Goal: Task Accomplishment & Management: Complete application form

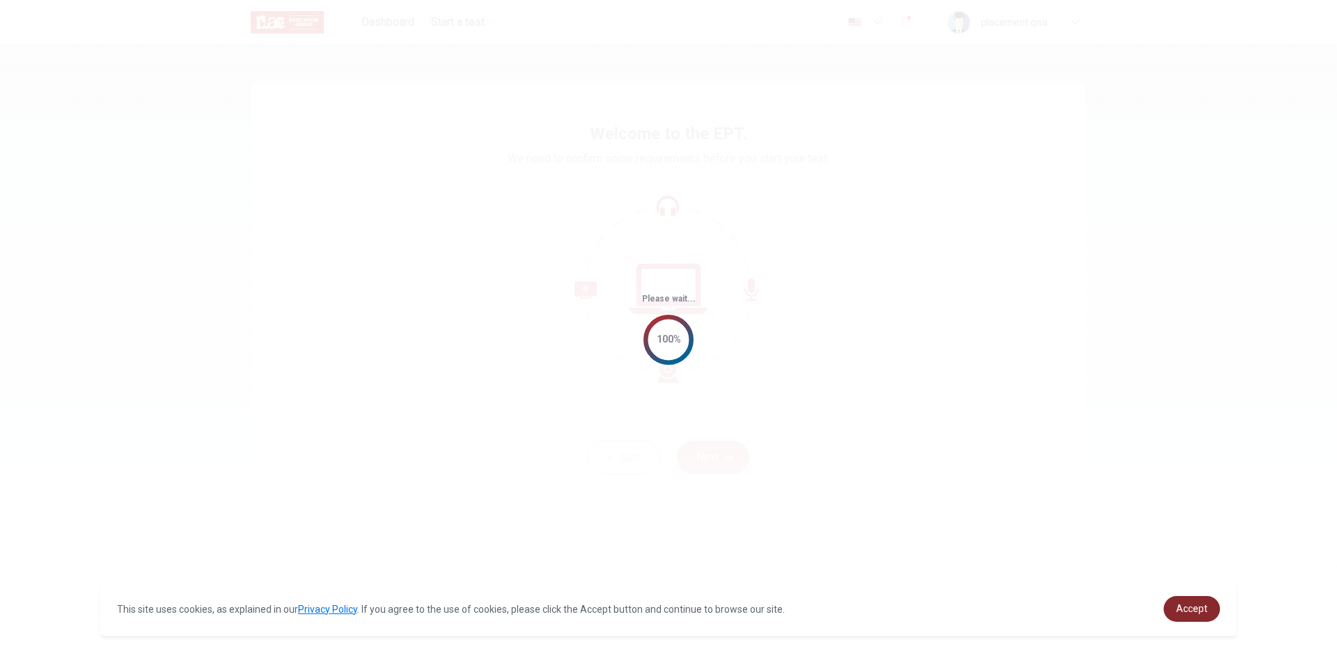
click at [1201, 612] on span "Accept" at bounding box center [1192, 608] width 31 height 11
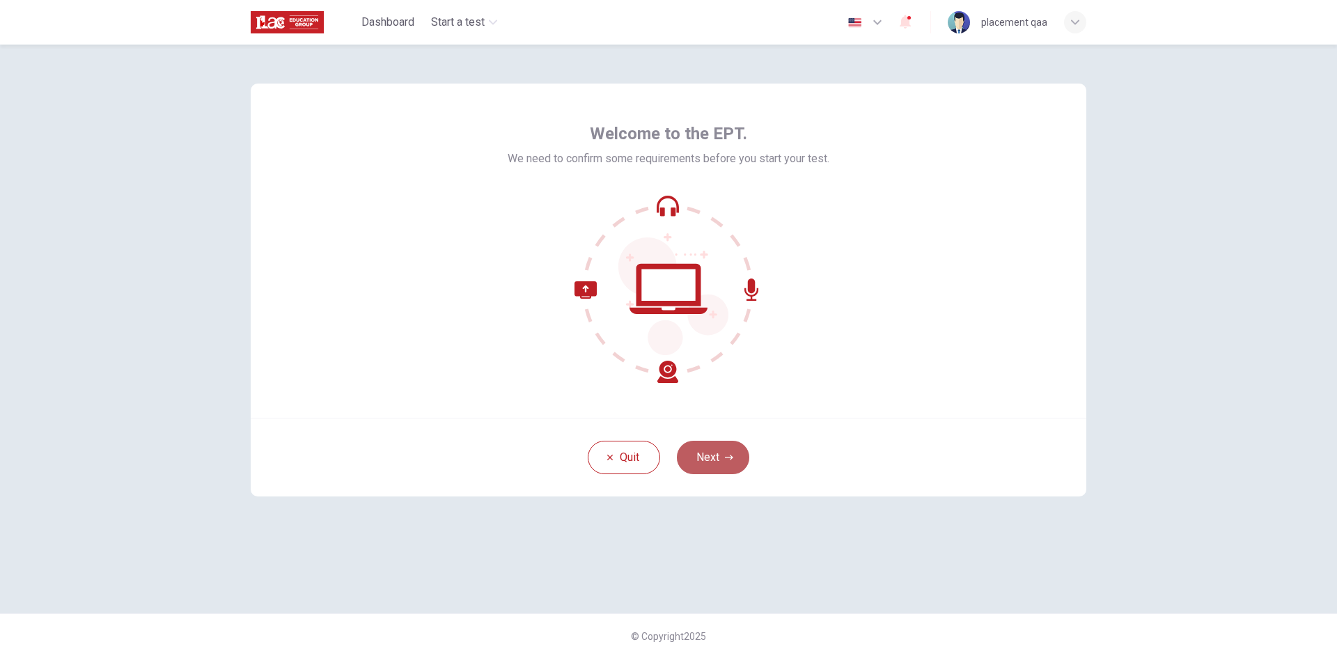
click at [726, 445] on button "Next" at bounding box center [713, 457] width 72 height 33
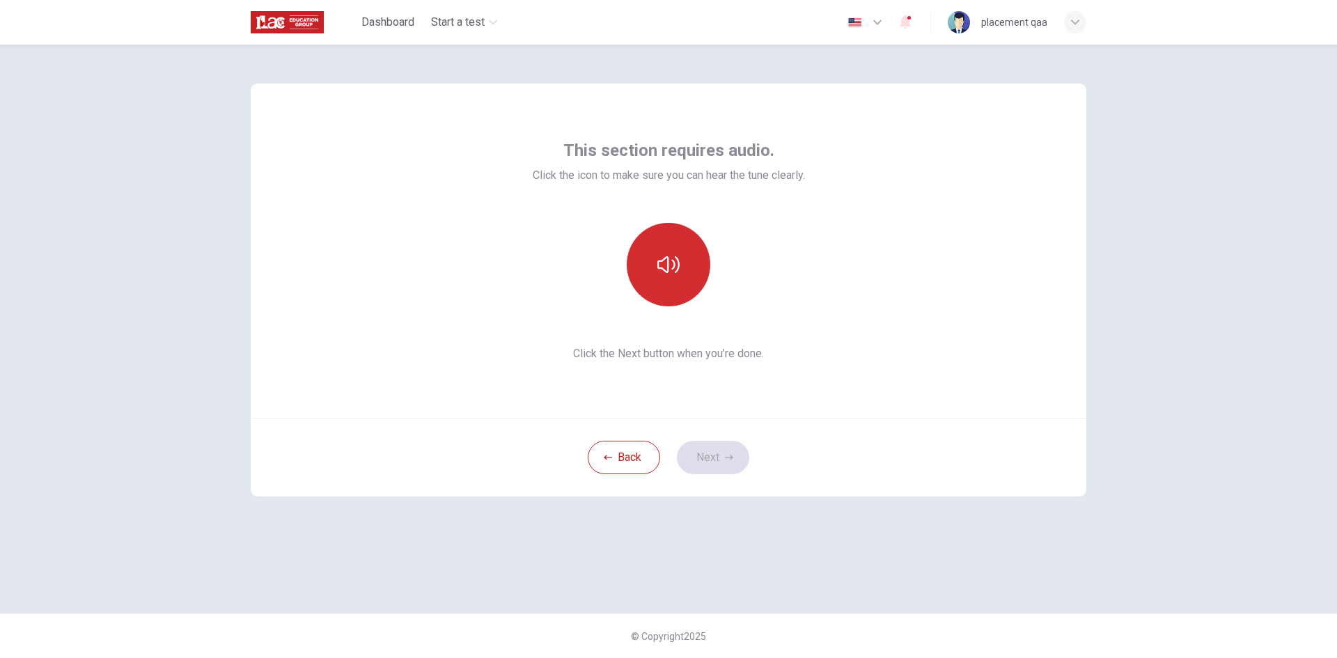
click at [684, 279] on button "button" at bounding box center [669, 265] width 84 height 84
click at [716, 450] on button "Next" at bounding box center [713, 457] width 72 height 33
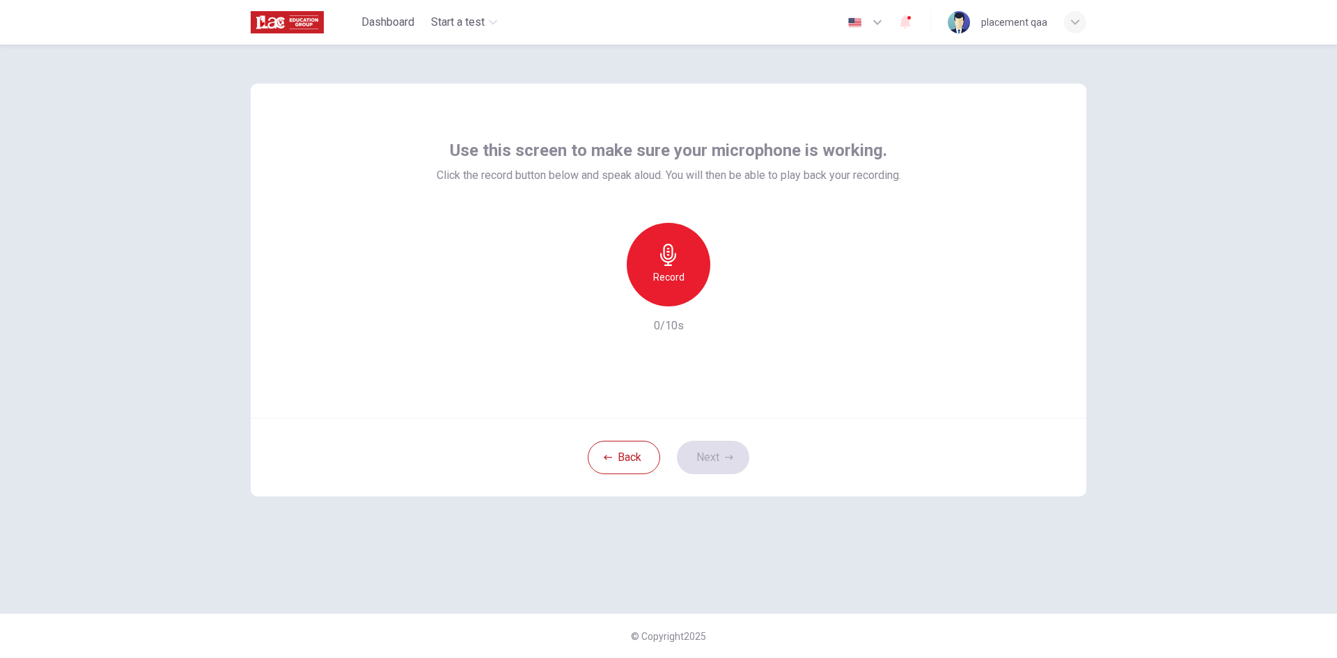
click at [678, 293] on div "Record" at bounding box center [669, 265] width 84 height 84
click at [678, 293] on div "Stop" at bounding box center [669, 265] width 84 height 84
click at [715, 445] on button "Next" at bounding box center [713, 457] width 72 height 33
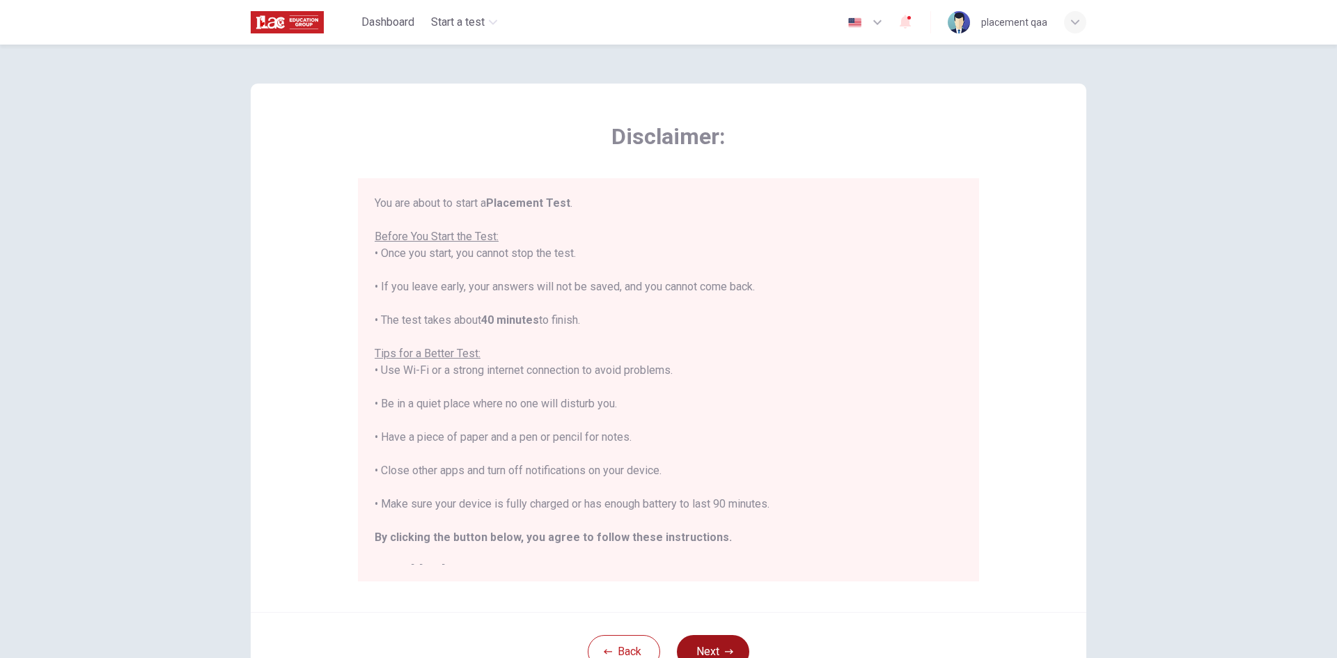
click at [727, 644] on button "Next" at bounding box center [713, 651] width 72 height 33
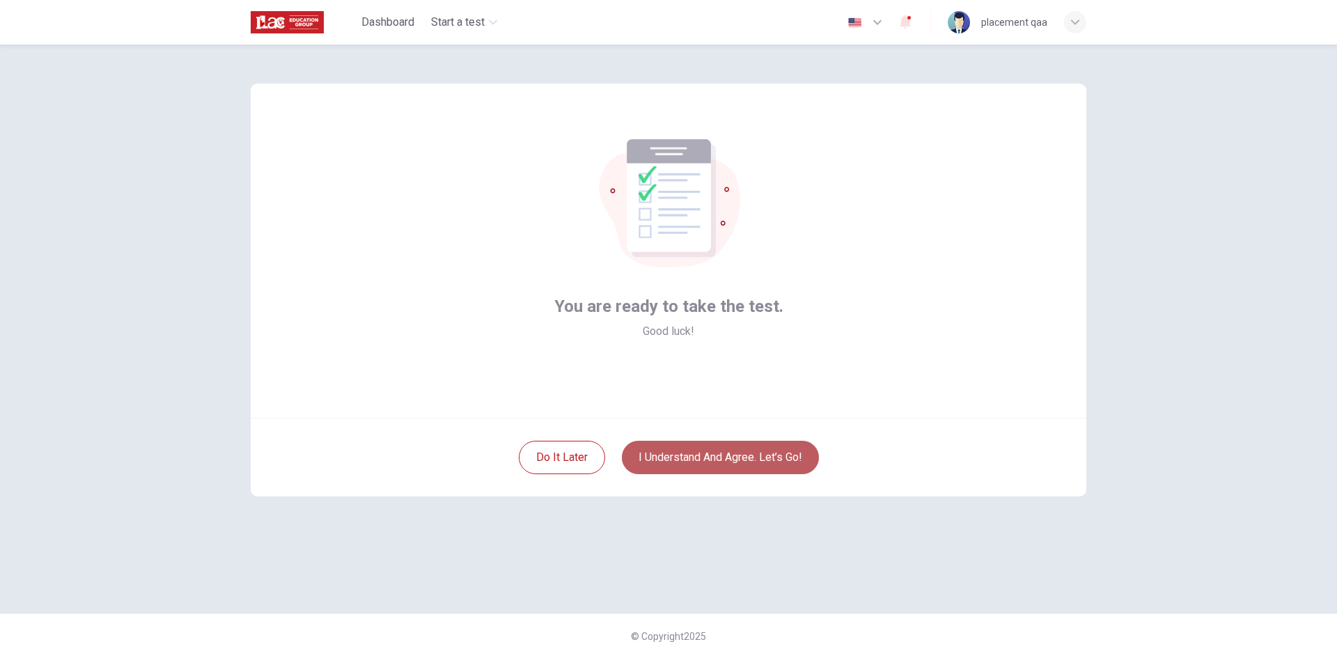
click at [736, 450] on button "I understand and agree. Let’s go!" at bounding box center [720, 457] width 197 height 33
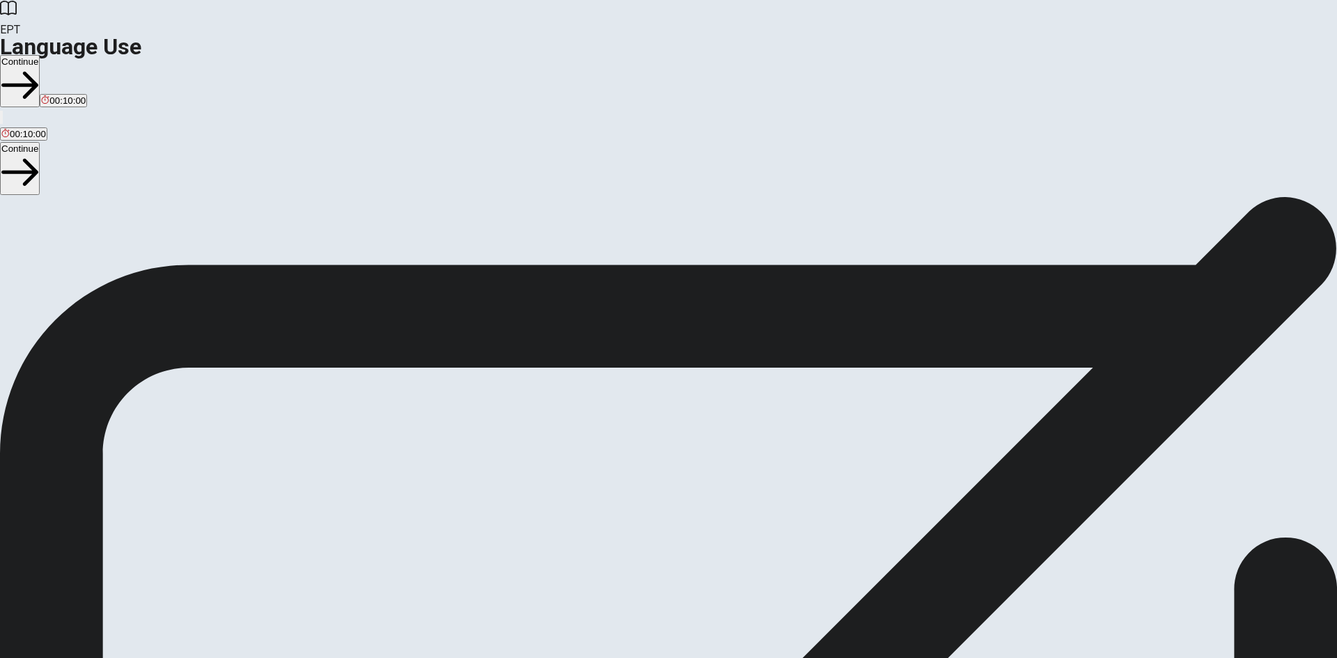
click at [0, 196] on div "Language Use Section Directions You will answer 30 questions in total: • 15 gra…" at bounding box center [668, 196] width 1337 height 0
click at [40, 55] on button "Continue" at bounding box center [20, 81] width 40 height 52
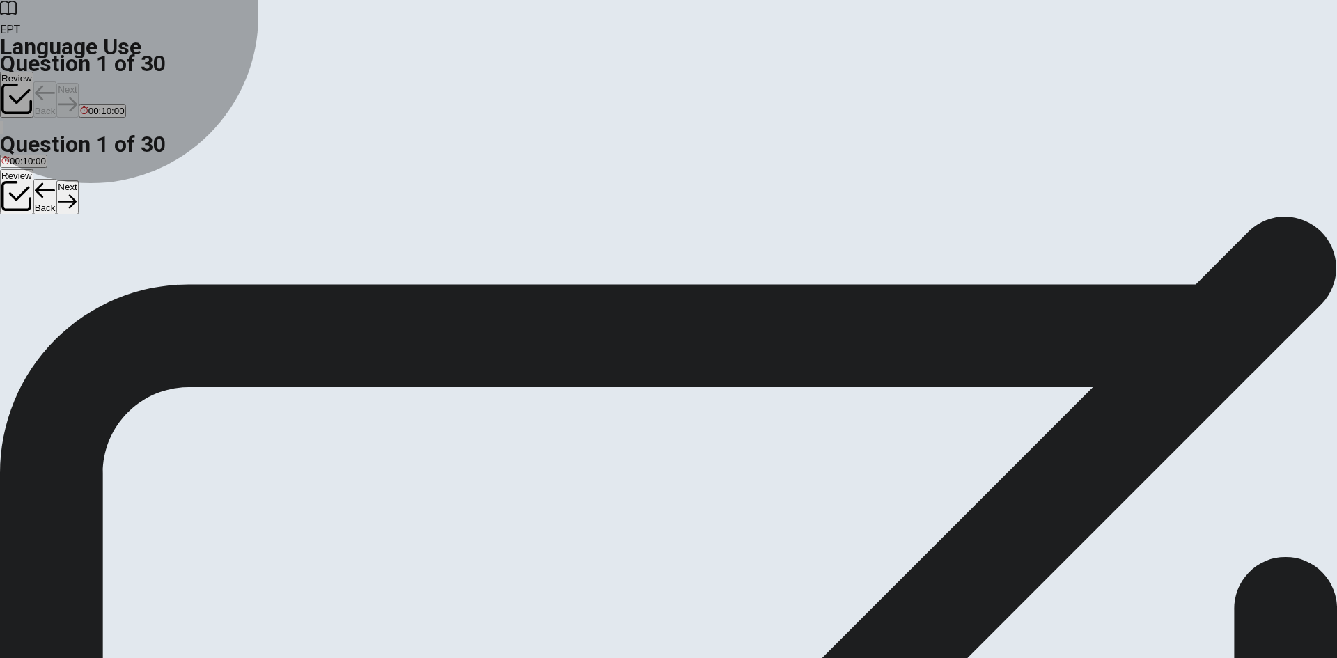
click at [23, 249] on button "A goes" at bounding box center [11, 261] width 23 height 24
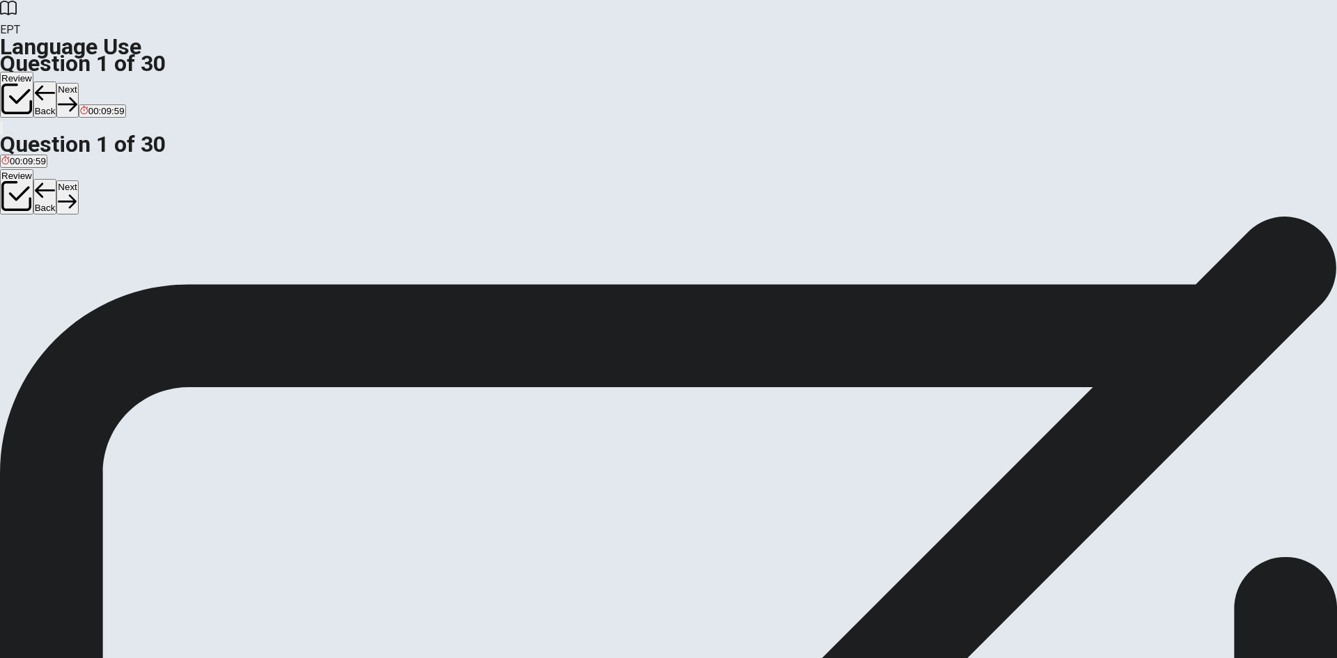
click at [77, 98] on icon "button" at bounding box center [67, 105] width 19 height 14
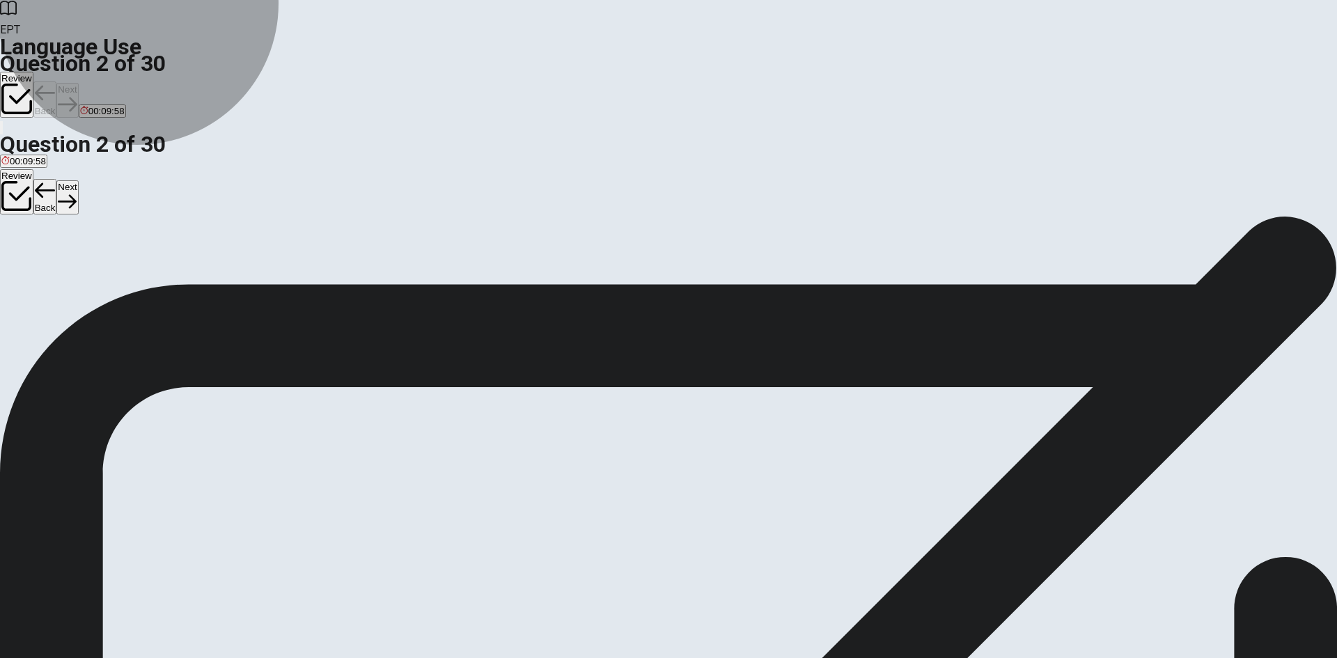
click at [72, 273] on button "C goes" at bounding box center [60, 261] width 23 height 24
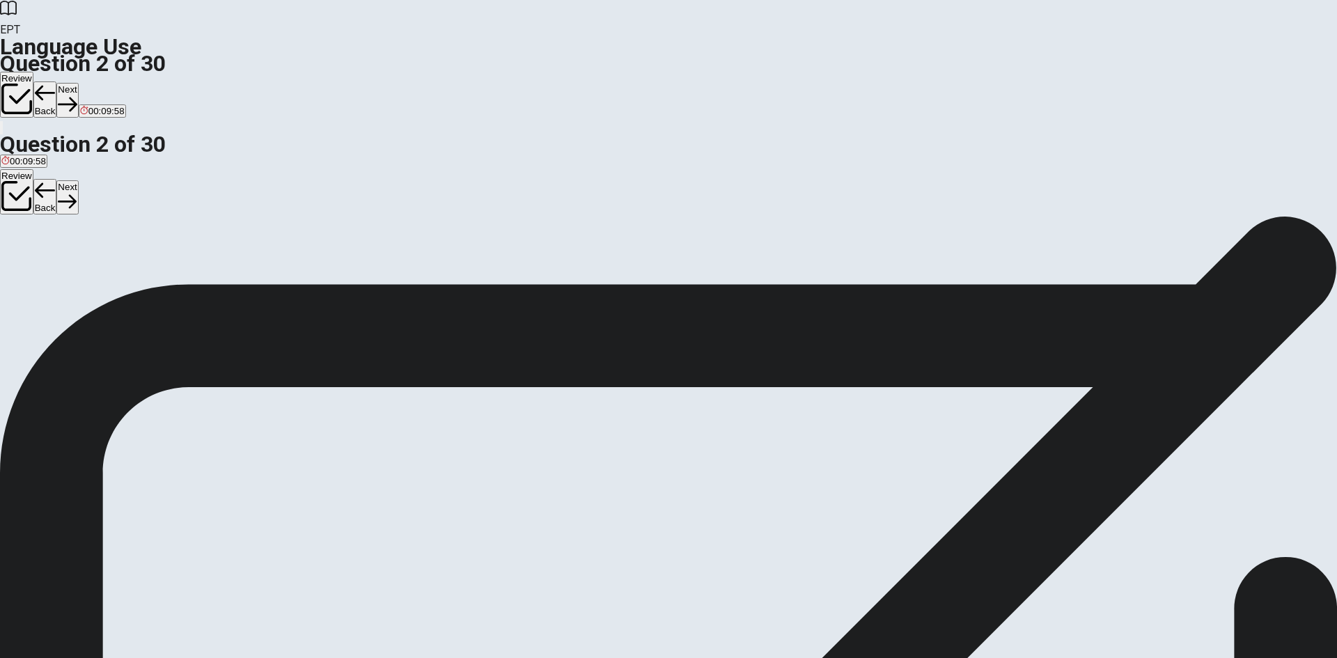
click at [78, 83] on button "Next" at bounding box center [67, 100] width 22 height 34
click at [39, 258] on button "B am" at bounding box center [31, 261] width 16 height 24
click at [78, 83] on button "Next" at bounding box center [67, 100] width 22 height 34
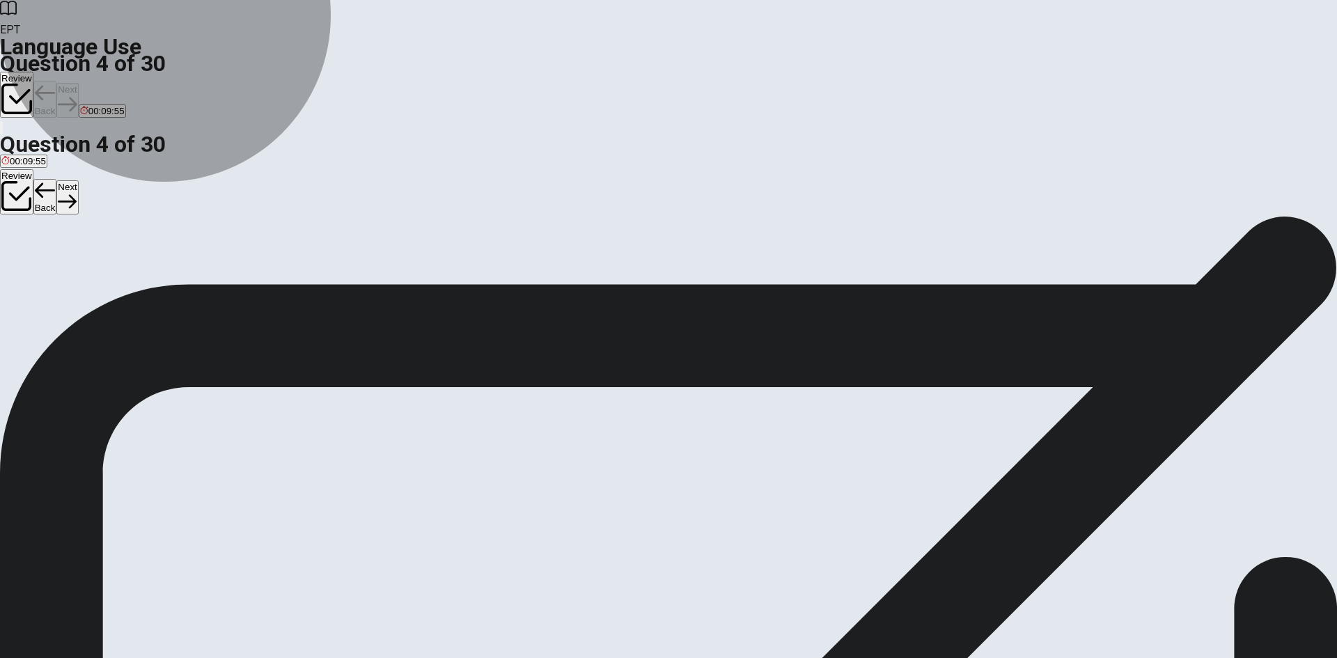
click at [17, 249] on button "A Are" at bounding box center [8, 261] width 17 height 24
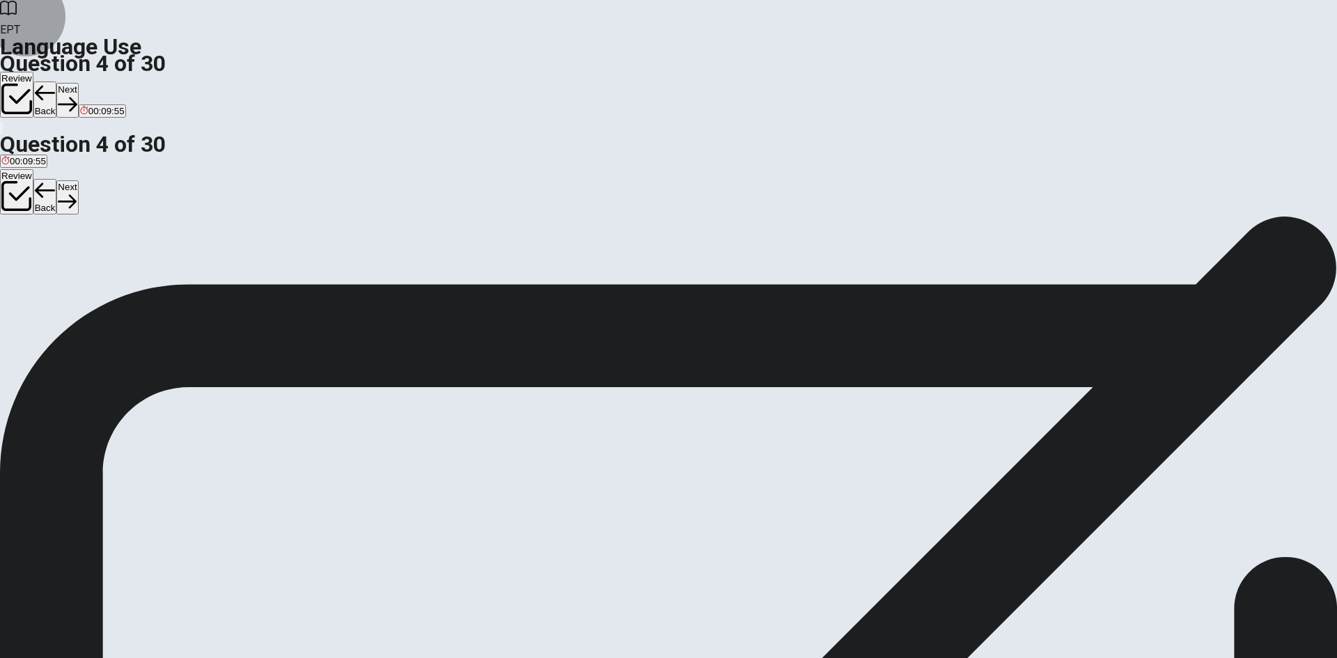
click at [78, 83] on button "Next" at bounding box center [67, 100] width 22 height 34
click at [75, 273] on button "D milk" at bounding box center [66, 261] width 20 height 24
click at [78, 83] on button "Next" at bounding box center [67, 100] width 22 height 34
drag, startPoint x: 3, startPoint y: 247, endPoint x: 34, endPoint y: 249, distance: 31.4
click at [3, 216] on div "Question 6 It’s ____ outside in winter. A cold B easy C hot D warm © Copyright …" at bounding box center [668, 216] width 1337 height 0
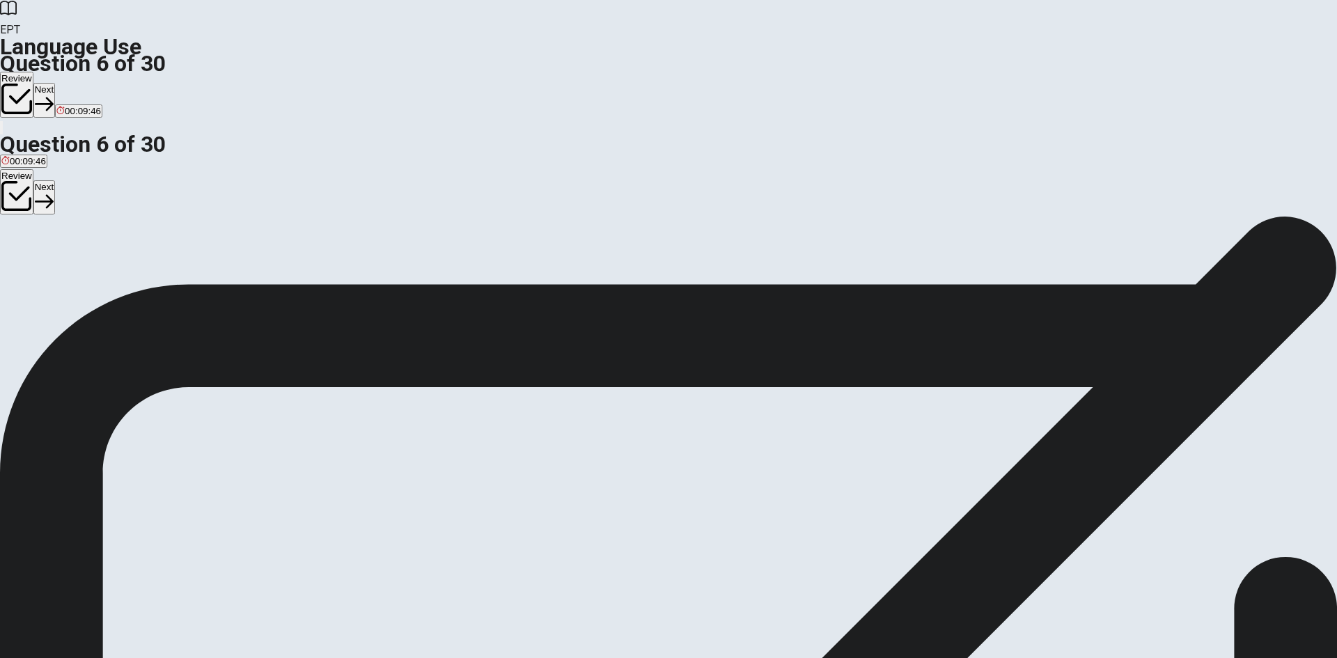
click at [18, 261] on span "cold" at bounding box center [9, 266] width 17 height 10
click at [55, 83] on button "Next" at bounding box center [44, 100] width 22 height 34
click at [78, 273] on button "C shoes" at bounding box center [64, 261] width 28 height 24
click at [78, 83] on button "Next" at bounding box center [67, 100] width 22 height 34
click at [29, 249] on button "A phone" at bounding box center [14, 261] width 29 height 24
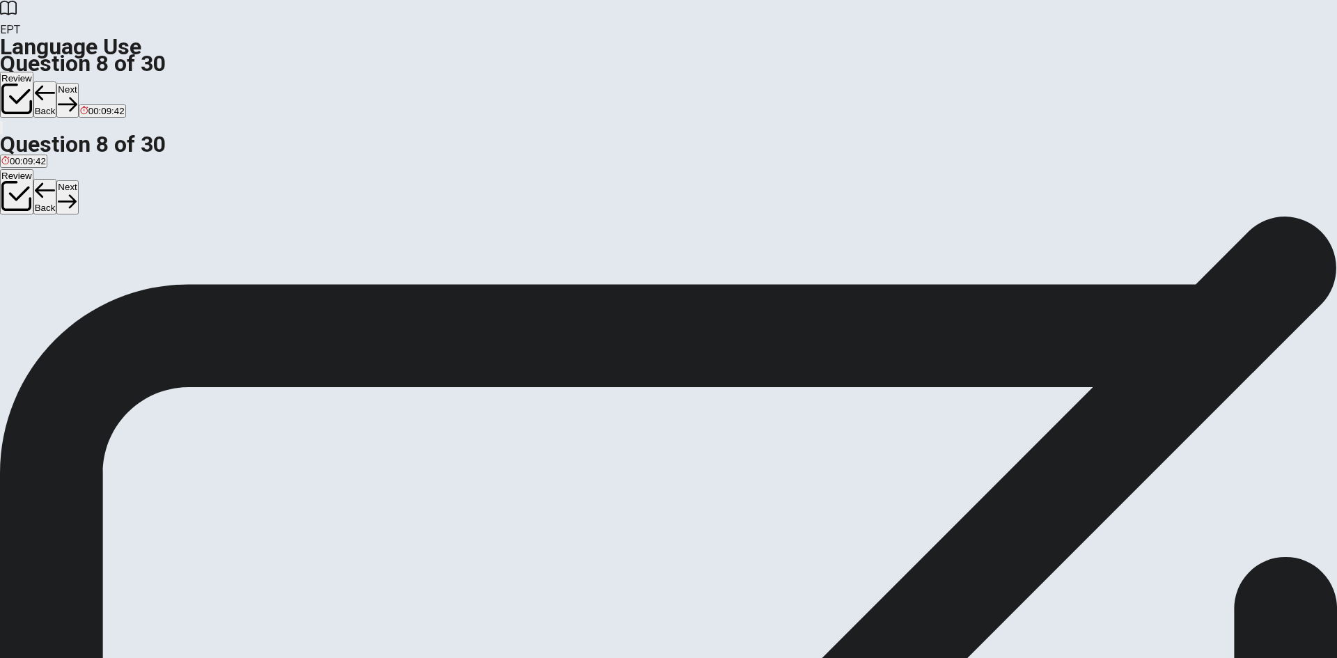
click at [78, 83] on button "Next" at bounding box center [67, 100] width 22 height 34
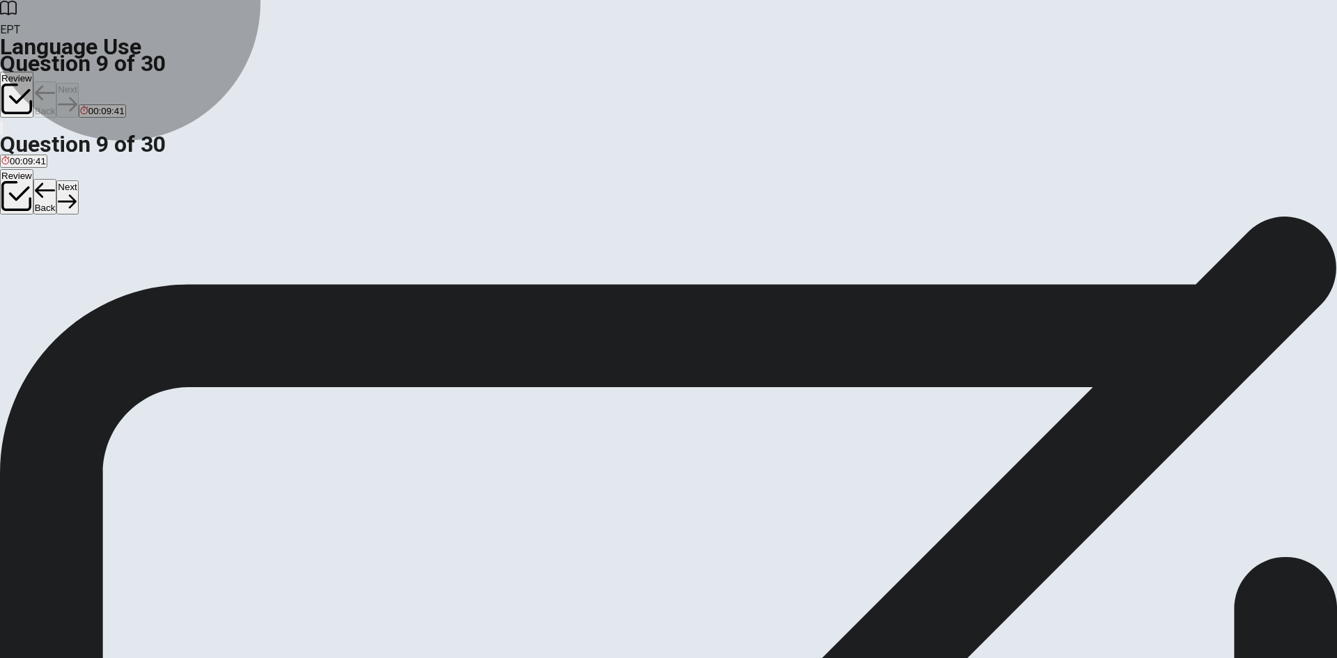
click at [23, 249] on button "A chair" at bounding box center [11, 261] width 23 height 24
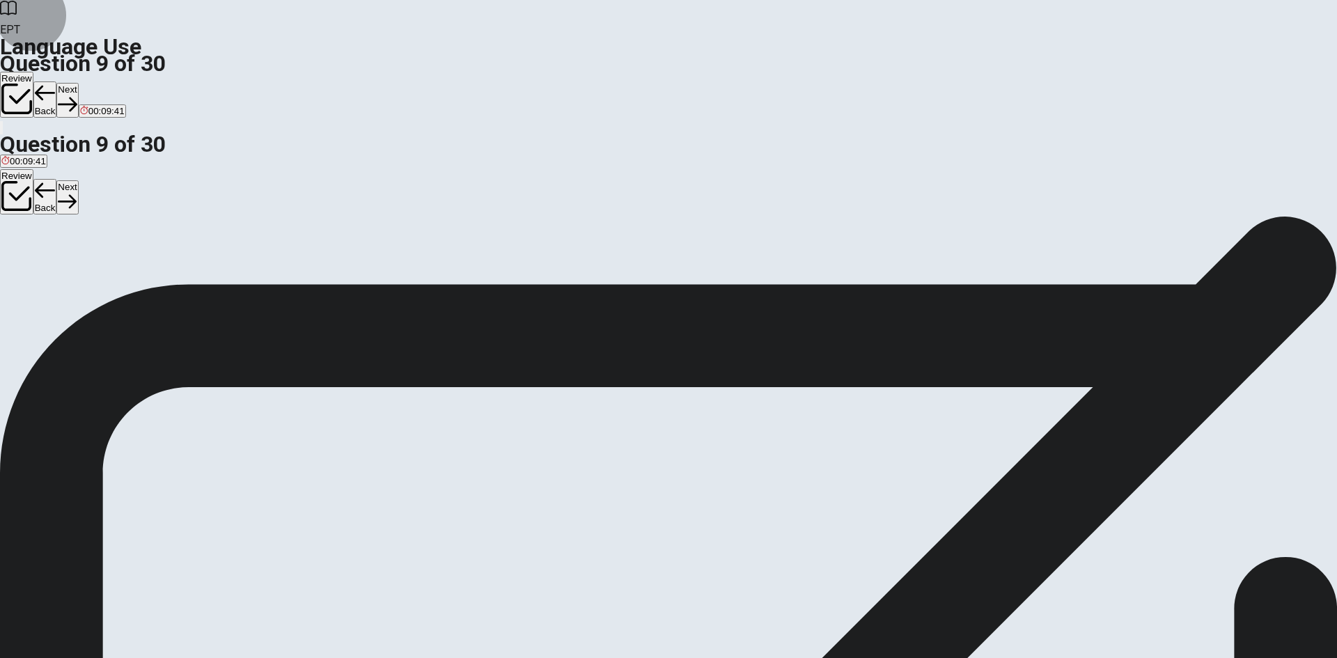
click at [78, 83] on button "Next" at bounding box center [67, 100] width 22 height 34
click at [86, 273] on button "C leaving" at bounding box center [70, 261] width 32 height 24
click at [78, 83] on button "Next" at bounding box center [67, 100] width 22 height 34
click at [13, 249] on button "A go" at bounding box center [6, 261] width 13 height 24
click at [55, 83] on button "Next" at bounding box center [44, 100] width 22 height 34
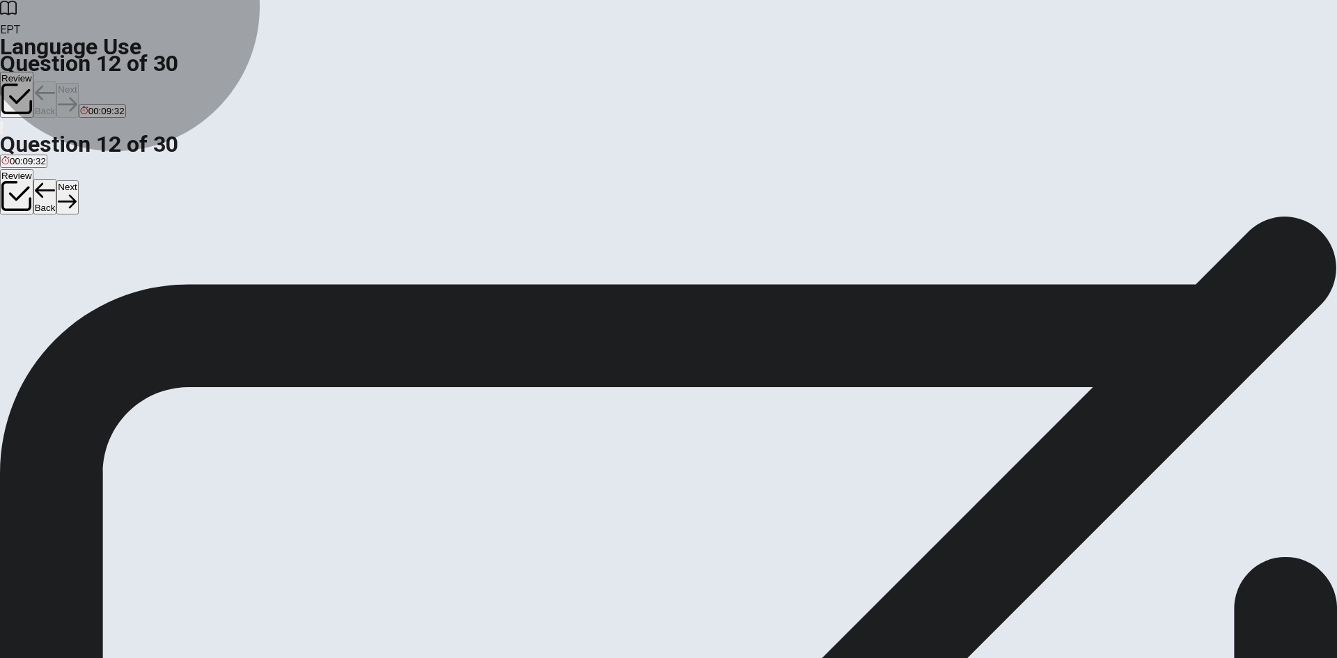
drag, startPoint x: 655, startPoint y: 261, endPoint x: 824, endPoint y: 153, distance: 199.8
click at [33, 261] on button "B was" at bounding box center [23, 261] width 20 height 24
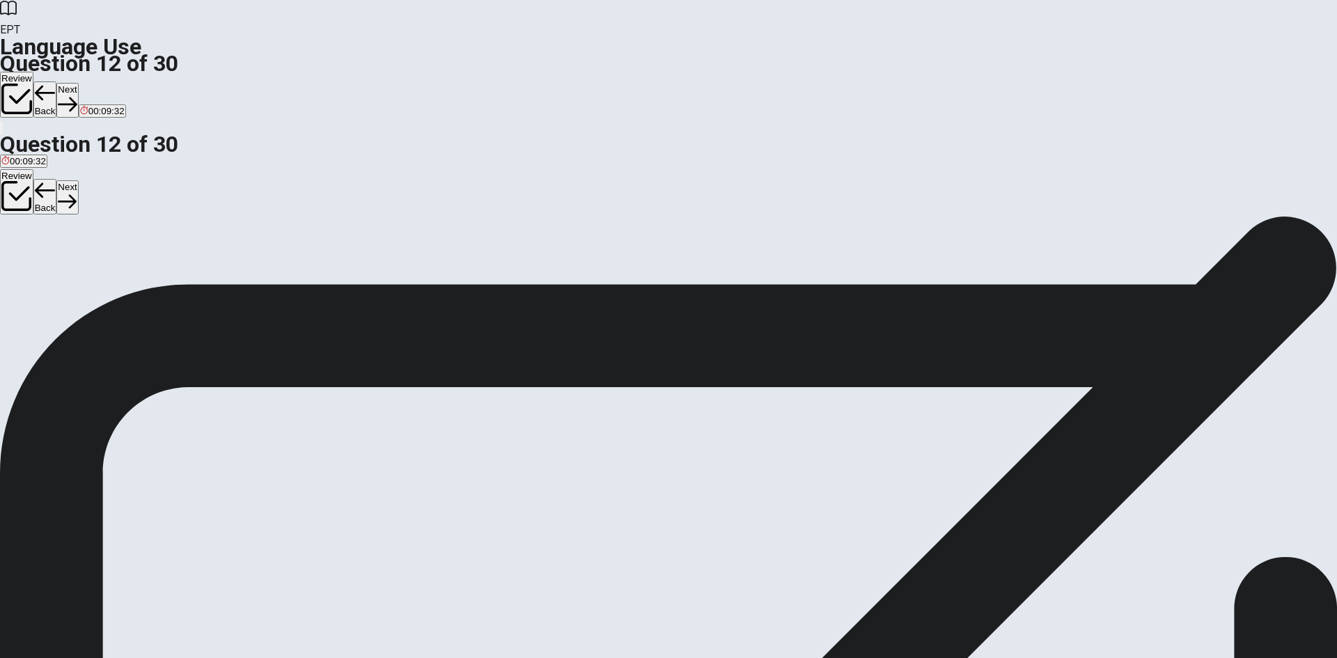
click at [78, 83] on button "Next" at bounding box center [67, 100] width 22 height 34
click at [15, 249] on button "A Do" at bounding box center [7, 261] width 15 height 24
click at [78, 83] on button "Next" at bounding box center [67, 100] width 22 height 34
click at [62, 273] on button "C going" at bounding box center [49, 261] width 26 height 24
drag, startPoint x: 899, startPoint y: 24, endPoint x: 831, endPoint y: 126, distance: 122.5
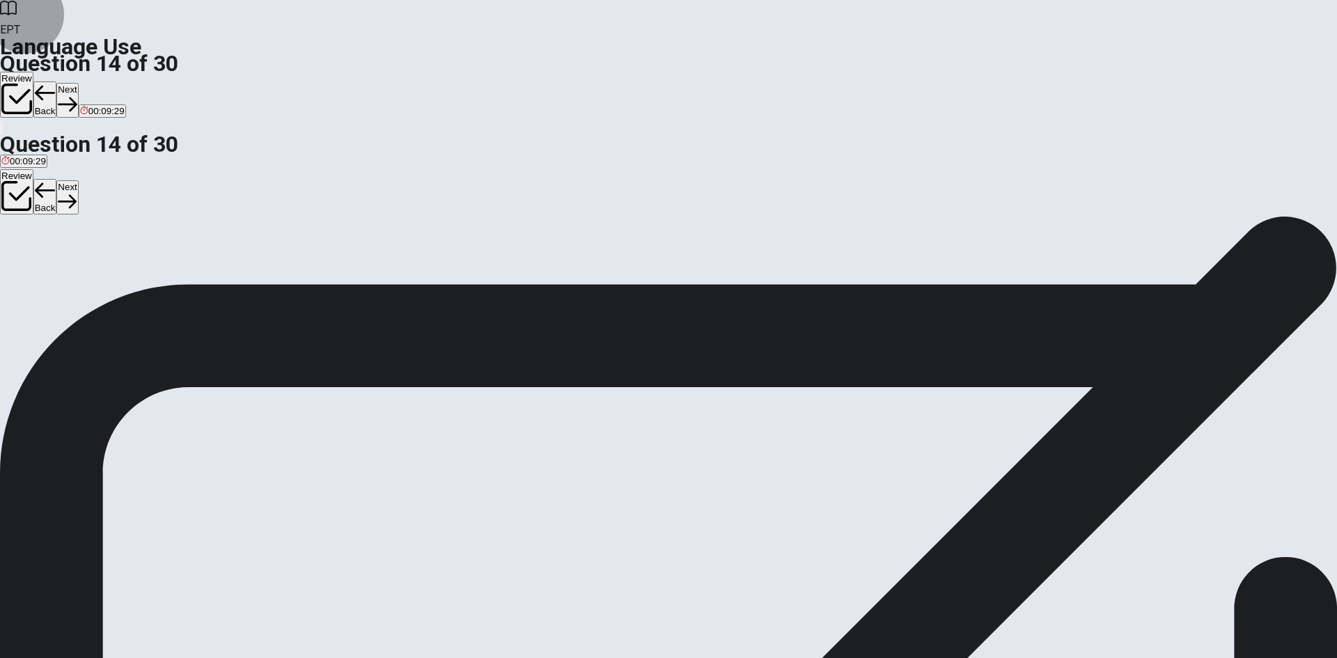
click at [78, 83] on button "Next" at bounding box center [67, 100] width 22 height 34
click at [50, 254] on button "B shoe" at bounding box center [38, 261] width 23 height 24
click at [78, 83] on button "Next" at bounding box center [67, 100] width 22 height 34
click at [20, 249] on button "A blue" at bounding box center [10, 261] width 20 height 24
click at [55, 83] on button "Next" at bounding box center [44, 100] width 22 height 34
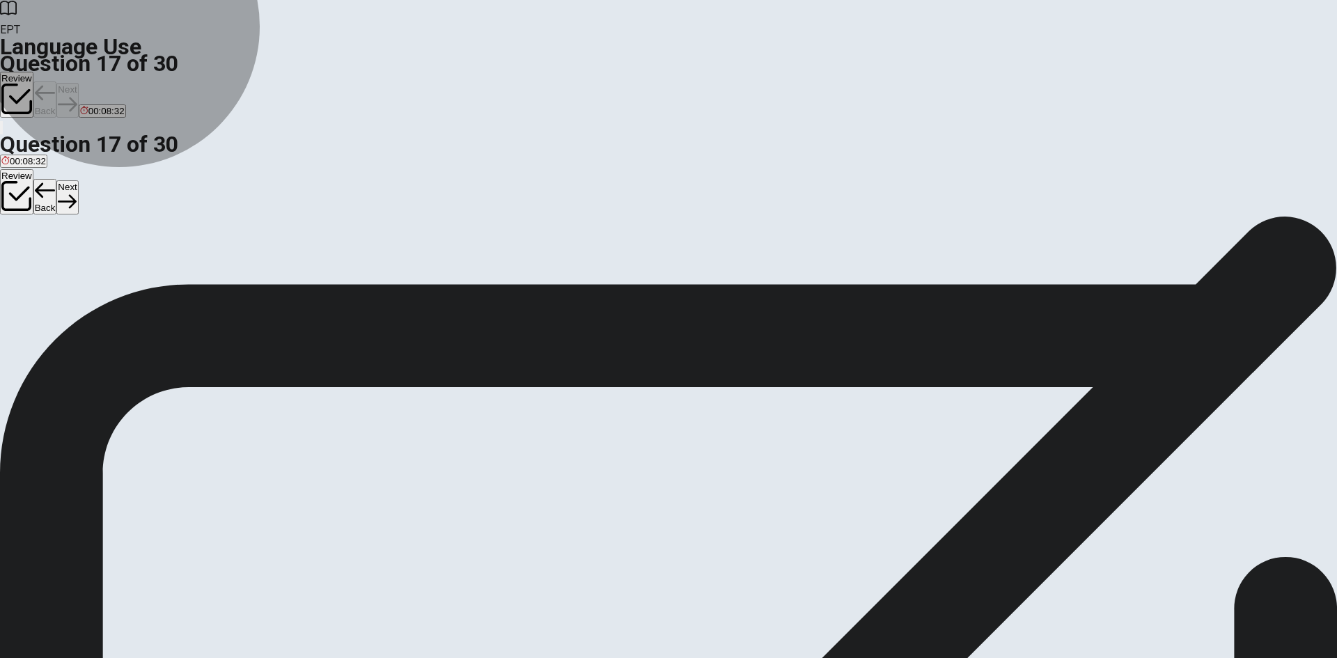
click at [59, 273] on button "C bag" at bounding box center [50, 261] width 18 height 24
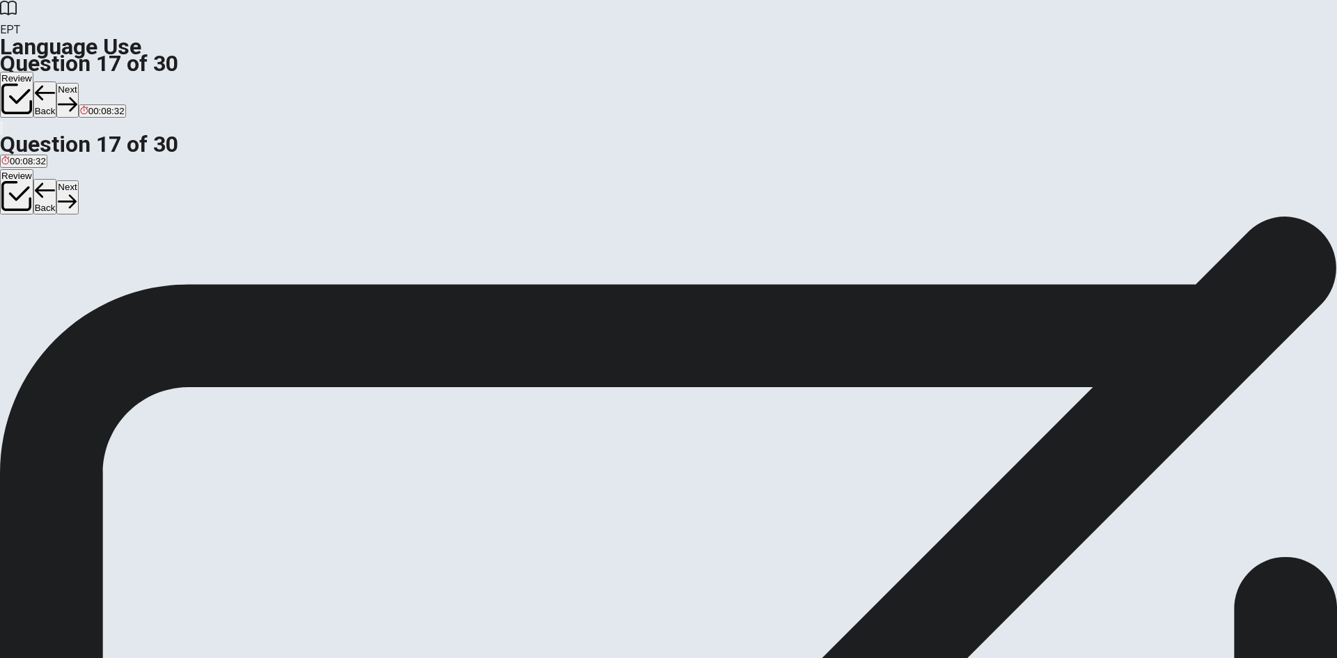
click at [78, 83] on button "Next" at bounding box center [67, 100] width 22 height 34
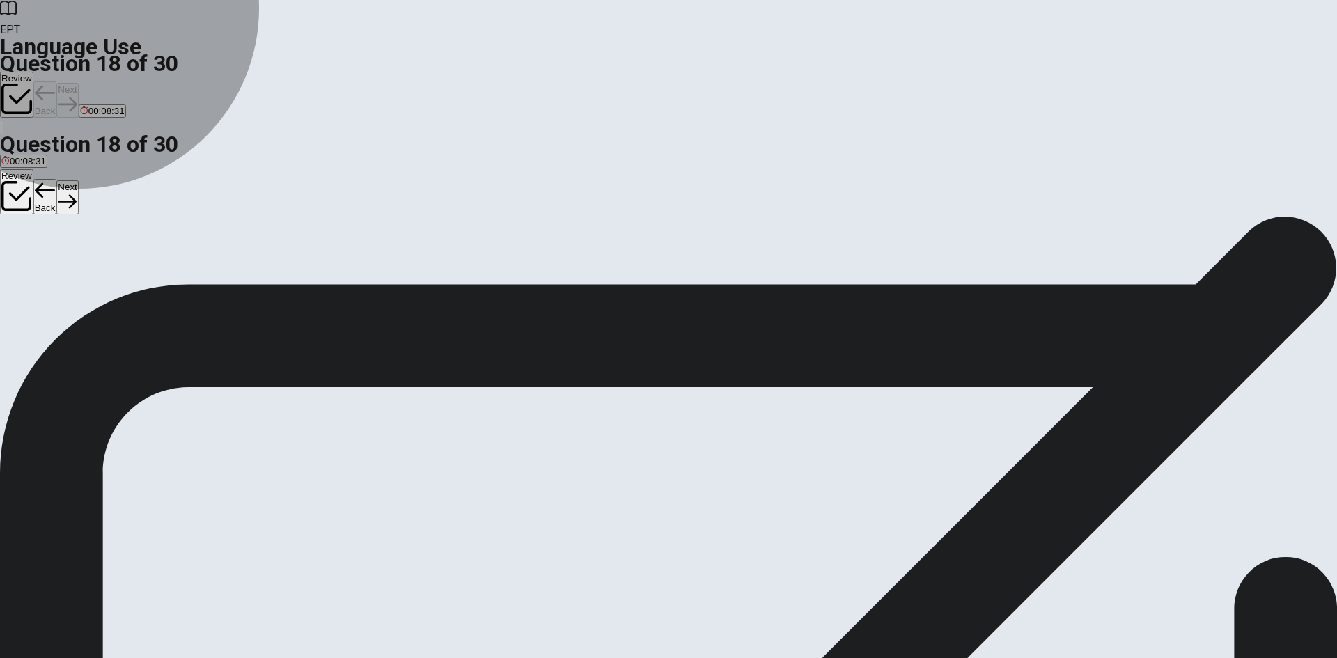
click at [47, 263] on button "B here" at bounding box center [36, 261] width 22 height 24
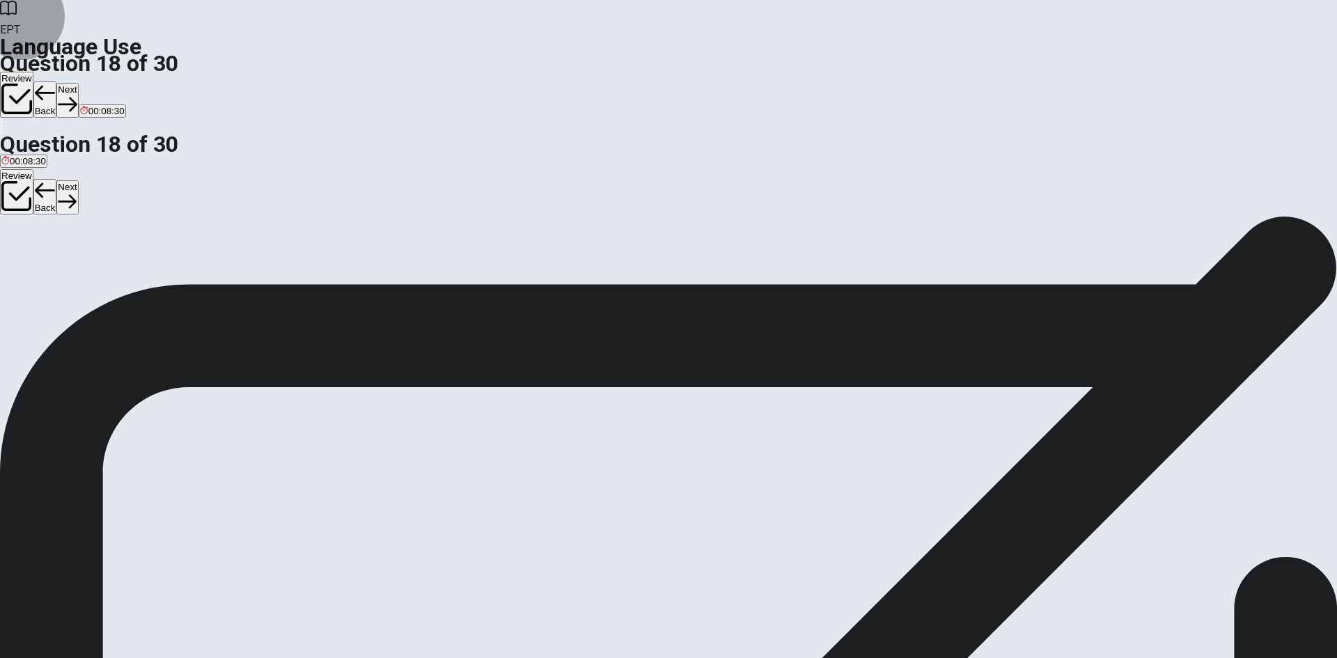
click at [78, 83] on button "Next" at bounding box center [67, 100] width 22 height 34
click at [45, 261] on span "dangerous" at bounding box center [23, 266] width 44 height 10
click at [78, 83] on button "Next" at bounding box center [67, 100] width 22 height 34
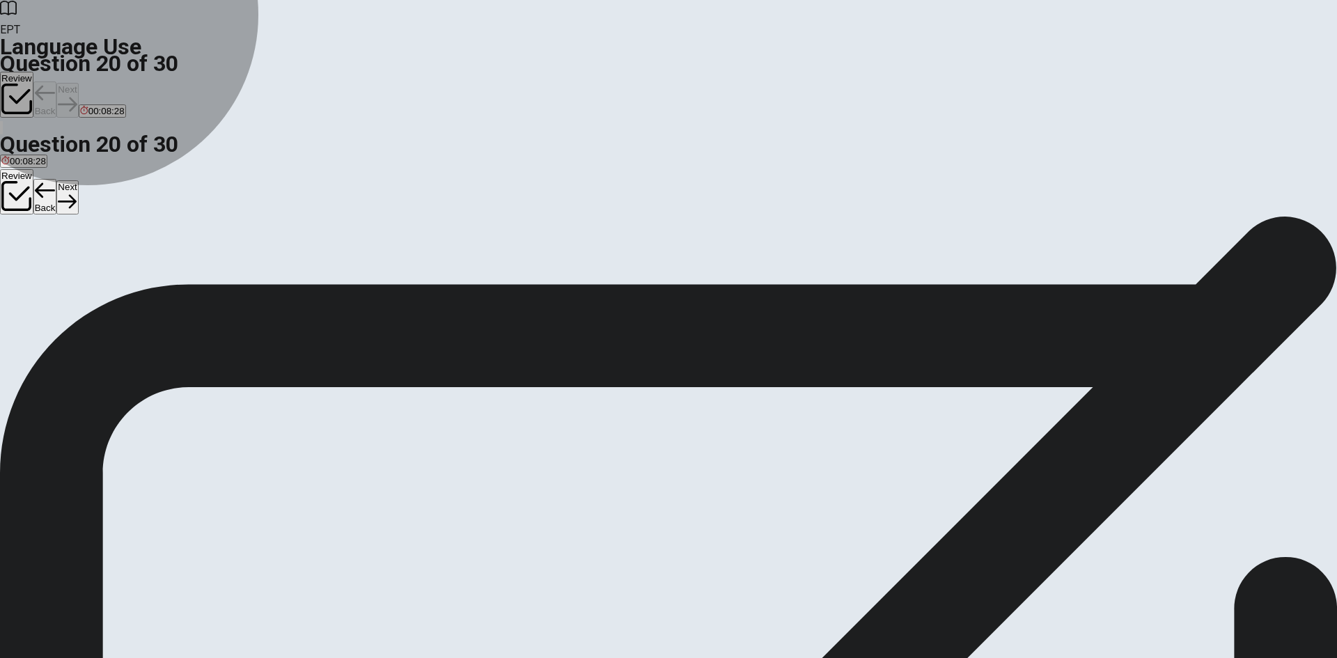
click at [55, 269] on button "B play" at bounding box center [46, 261] width 20 height 24
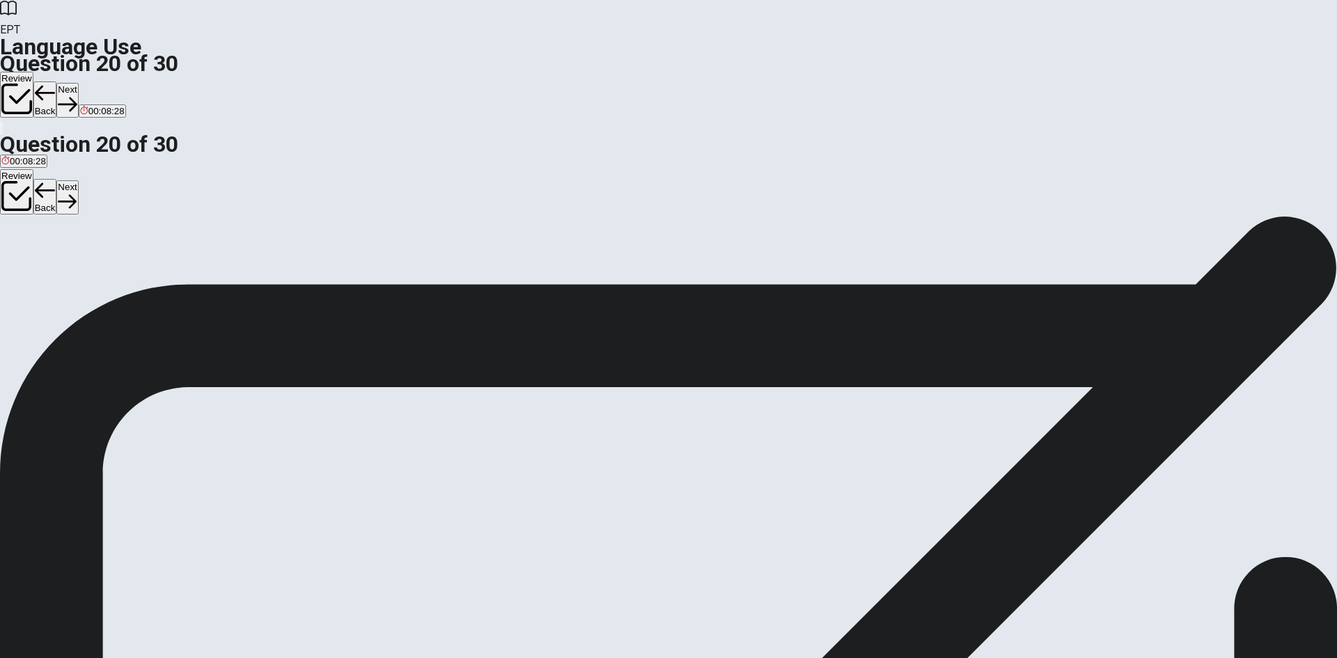
click at [78, 83] on button "Next" at bounding box center [67, 100] width 22 height 34
click at [30, 249] on button "A cleans" at bounding box center [15, 261] width 30 height 24
click at [55, 83] on button "Next" at bounding box center [44, 100] width 22 height 34
click at [32, 273] on button "B am" at bounding box center [24, 261] width 16 height 24
click at [78, 83] on button "Next" at bounding box center [67, 100] width 22 height 34
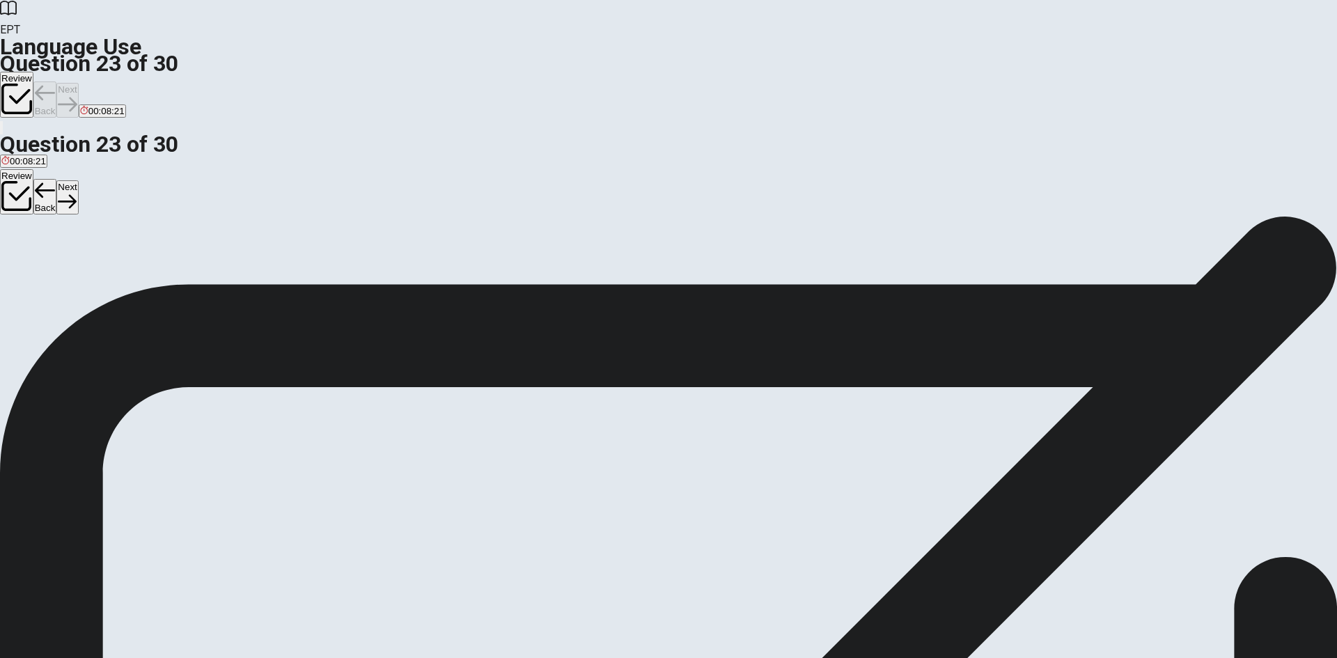
drag, startPoint x: 620, startPoint y: 218, endPoint x: 690, endPoint y: 190, distance: 75.7
click at [15, 249] on button "A Do" at bounding box center [7, 261] width 15 height 24
click at [78, 83] on button "Next" at bounding box center [67, 100] width 22 height 34
click at [26, 249] on button "A going" at bounding box center [13, 261] width 26 height 24
click at [78, 83] on button "Next" at bounding box center [67, 100] width 22 height 34
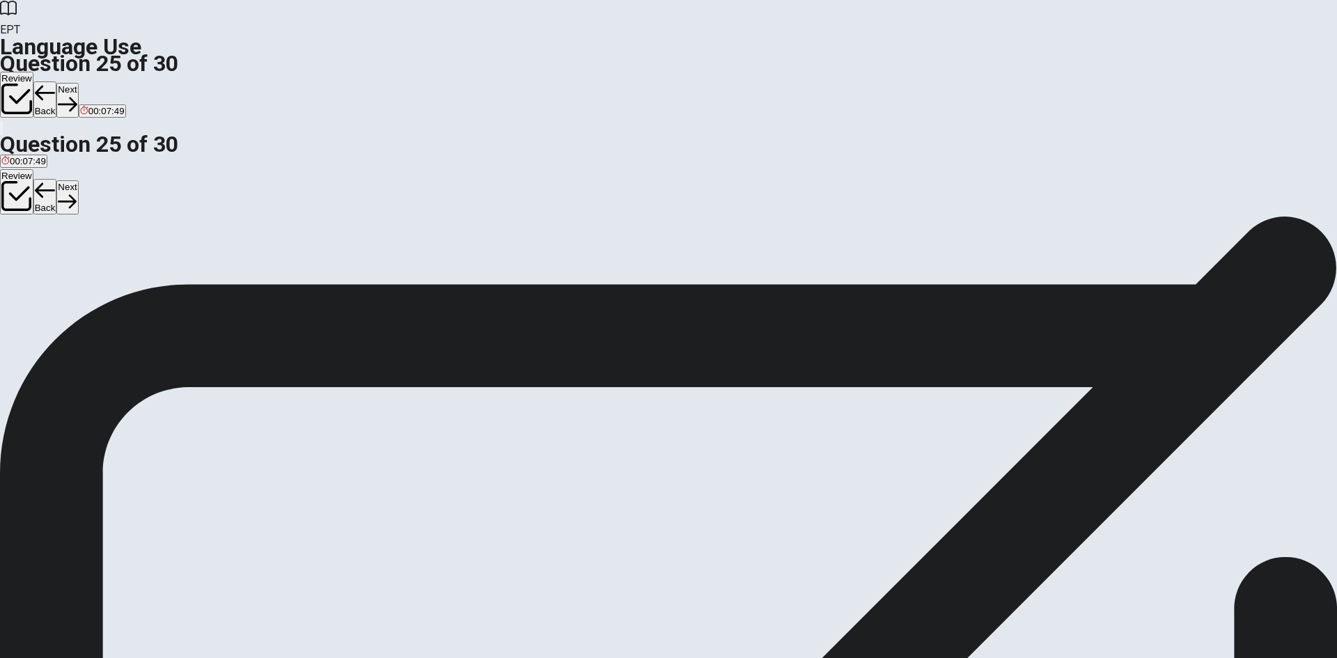
click at [20, 249] on button "A sofa" at bounding box center [10, 261] width 20 height 24
click at [78, 83] on button "Next" at bounding box center [67, 100] width 22 height 34
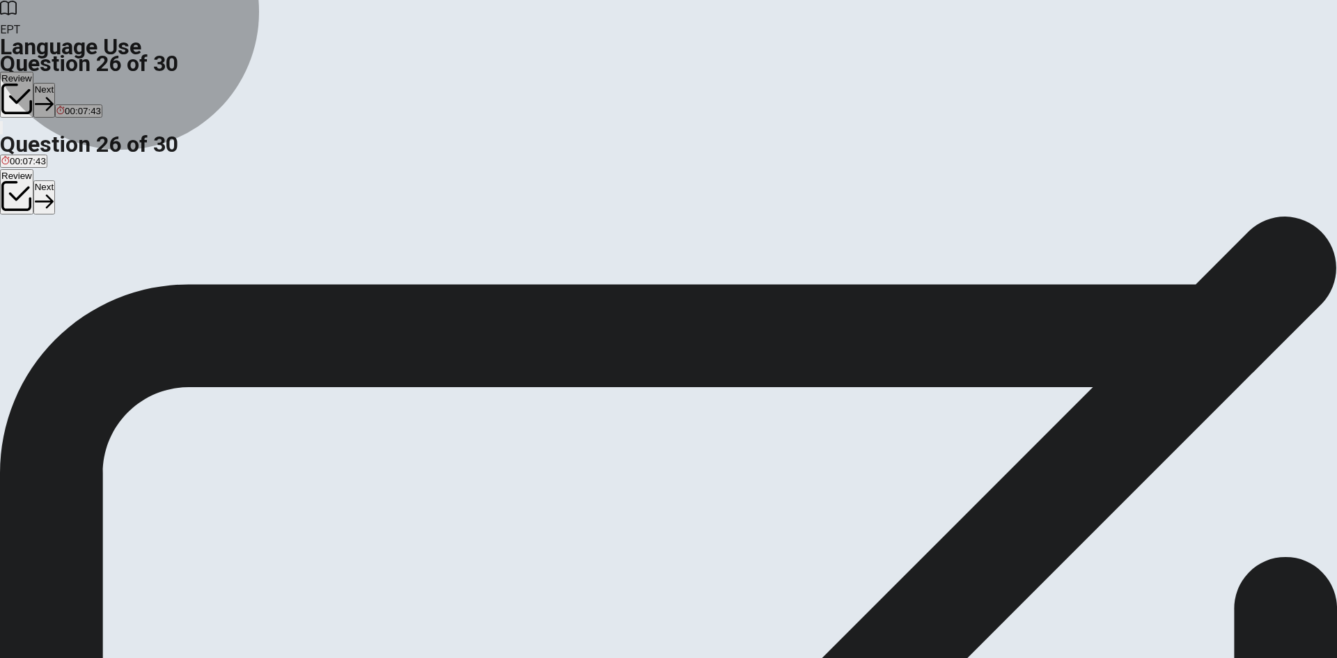
click at [82, 273] on button "C serious" at bounding box center [65, 261] width 33 height 24
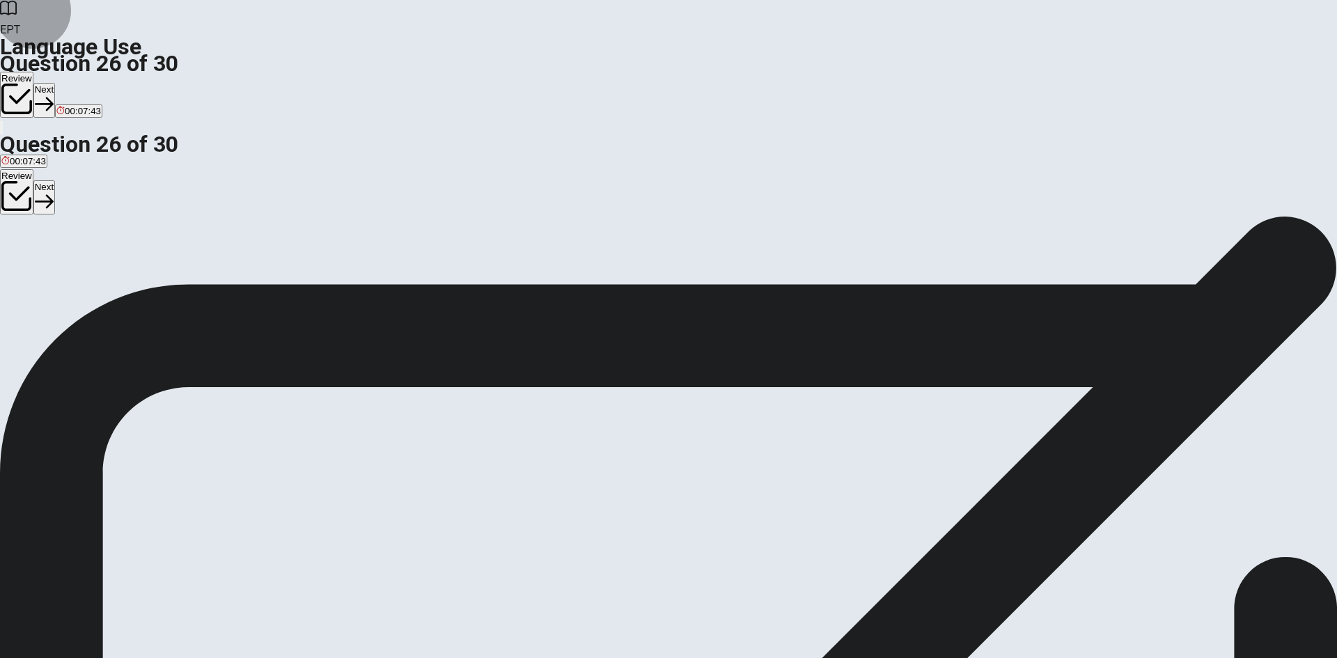
click at [55, 83] on button "Next" at bounding box center [44, 100] width 22 height 34
click at [20, 249] on button "A Low" at bounding box center [10, 261] width 20 height 24
click at [78, 83] on button "Next" at bounding box center [67, 100] width 22 height 34
click at [49, 269] on button "B skirts" at bounding box center [37, 261] width 24 height 24
click at [78, 83] on button "Next" at bounding box center [67, 100] width 22 height 34
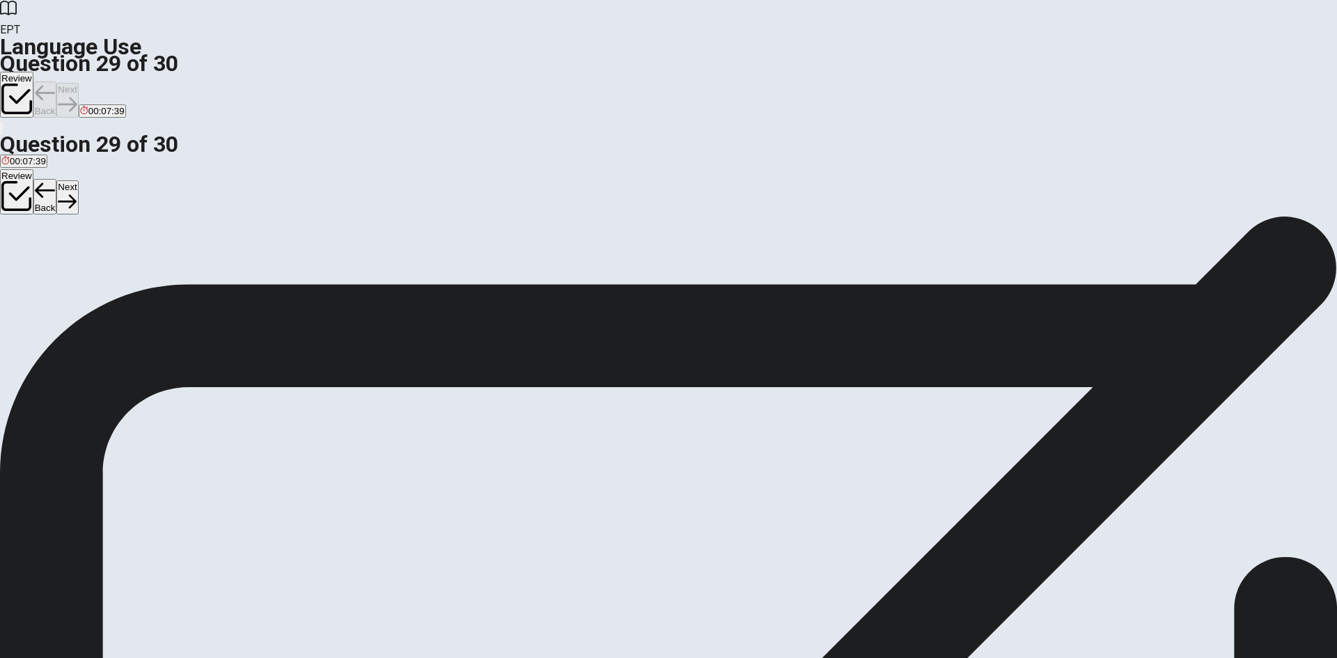
click at [33, 249] on button "A window" at bounding box center [16, 261] width 33 height 24
click at [78, 83] on button "Next" at bounding box center [67, 100] width 22 height 34
click at [61, 273] on button "C goes" at bounding box center [49, 261] width 23 height 24
click at [78, 83] on button "Next" at bounding box center [67, 100] width 22 height 34
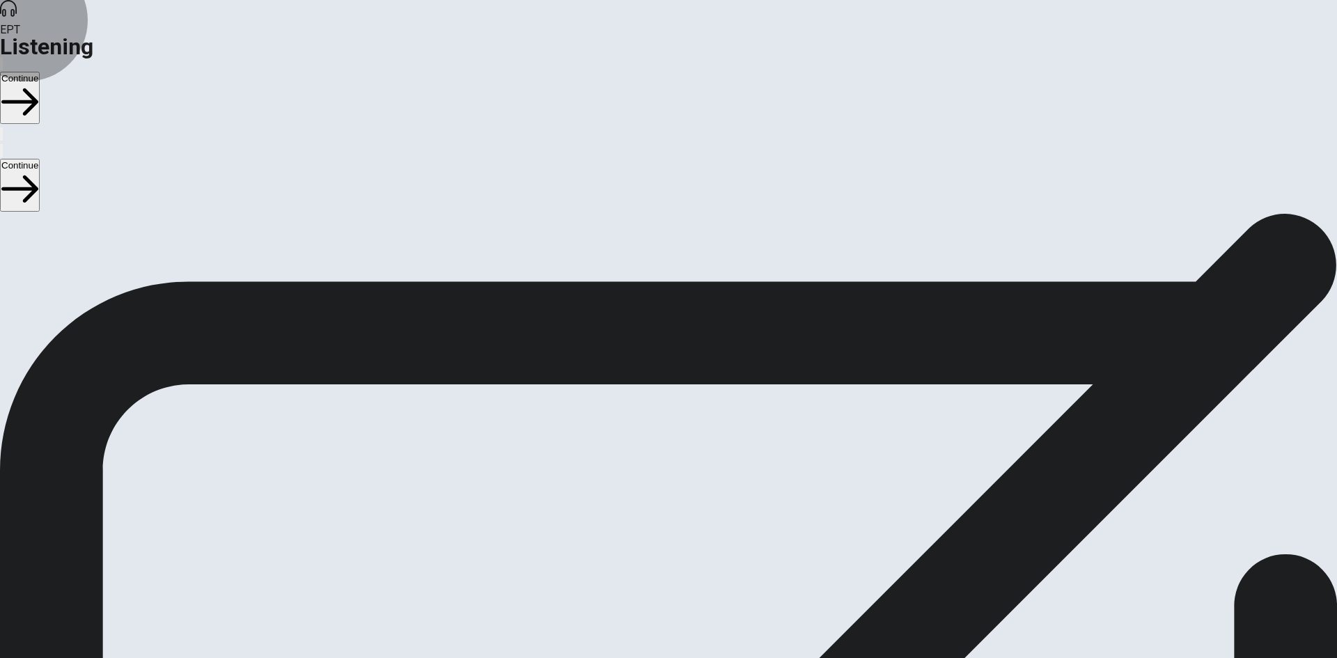
click at [40, 72] on button "Continue" at bounding box center [20, 98] width 40 height 52
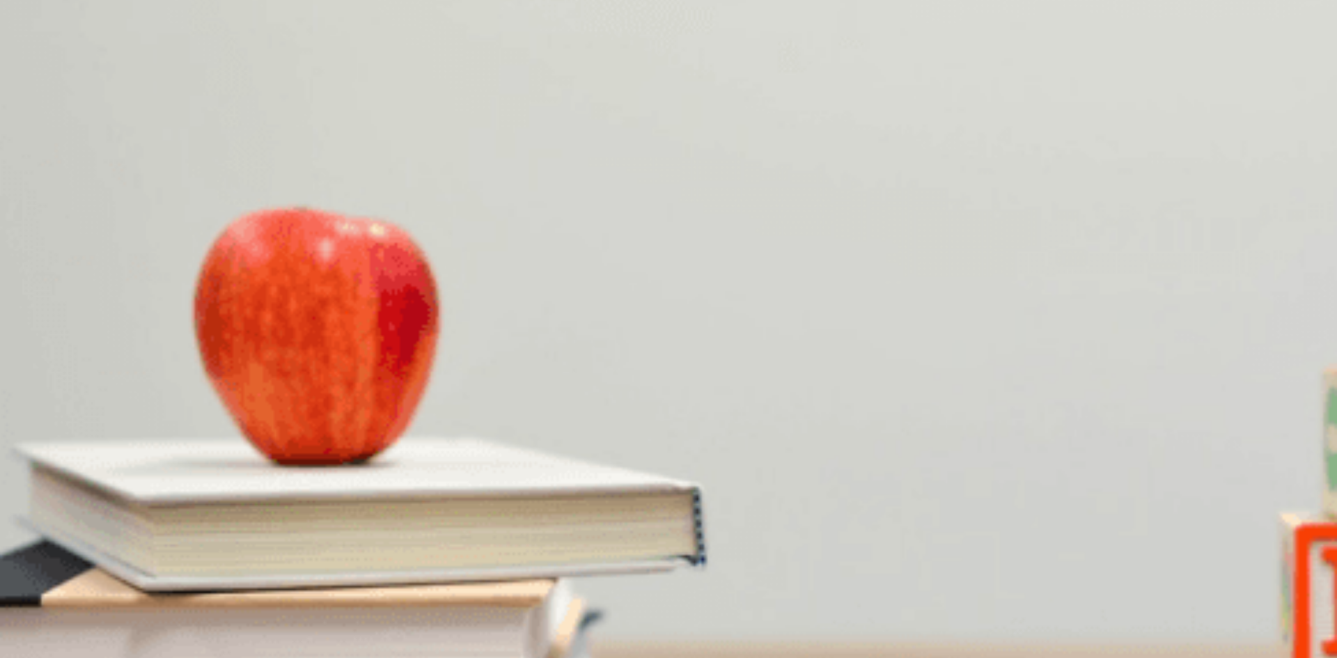
click at [94, 275] on span "It’s too far" at bounding box center [74, 280] width 40 height 10
click at [151, 334] on span "Every month" at bounding box center [125, 339] width 52 height 10
drag, startPoint x: 683, startPoint y: 256, endPoint x: 697, endPoint y: 269, distance: 19.2
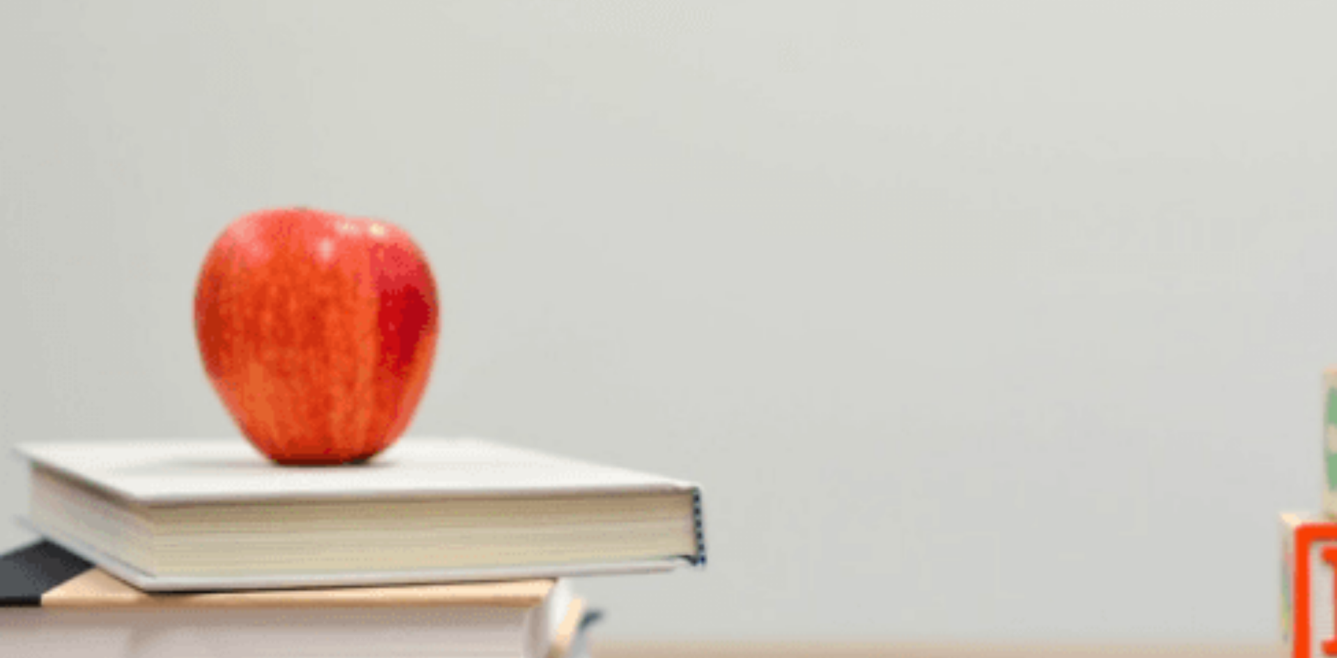
click at [129, 380] on button "C Biking" at bounding box center [115, 392] width 28 height 24
click at [195, 451] on span "He loves it" at bounding box center [173, 456] width 43 height 10
click at [47, 497] on button "A At the gym" at bounding box center [23, 509] width 47 height 24
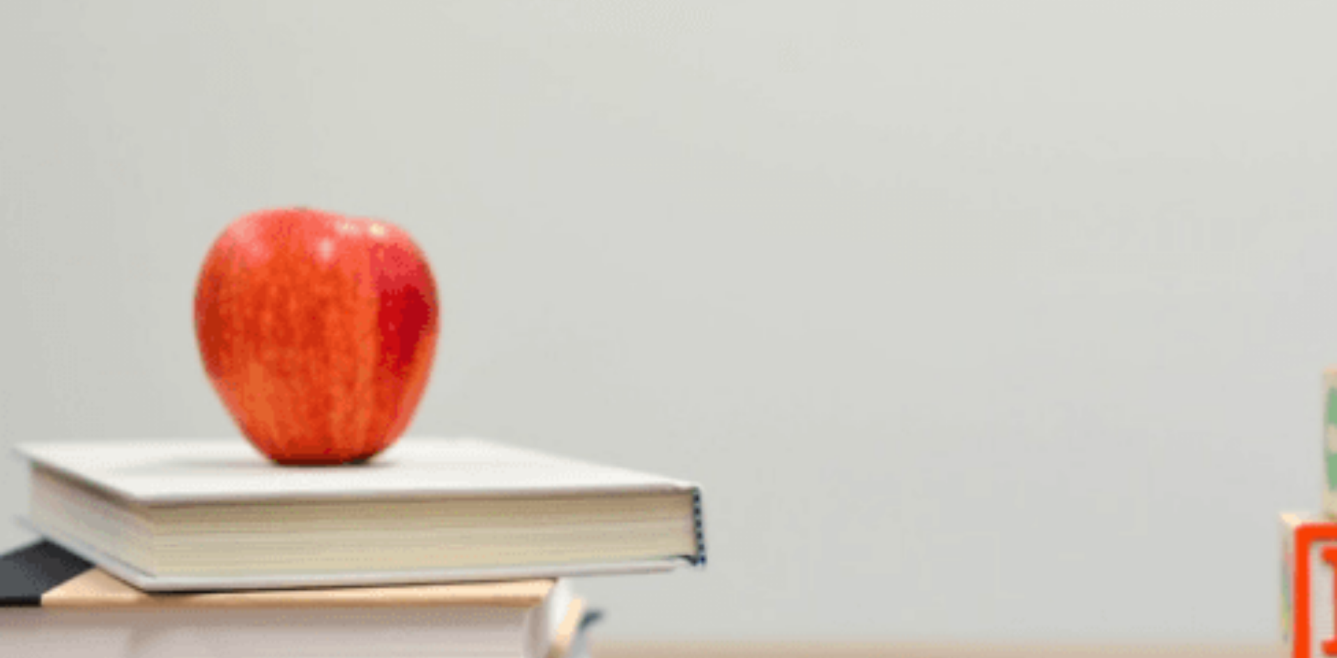
click at [40, 72] on button "Continue" at bounding box center [20, 98] width 40 height 52
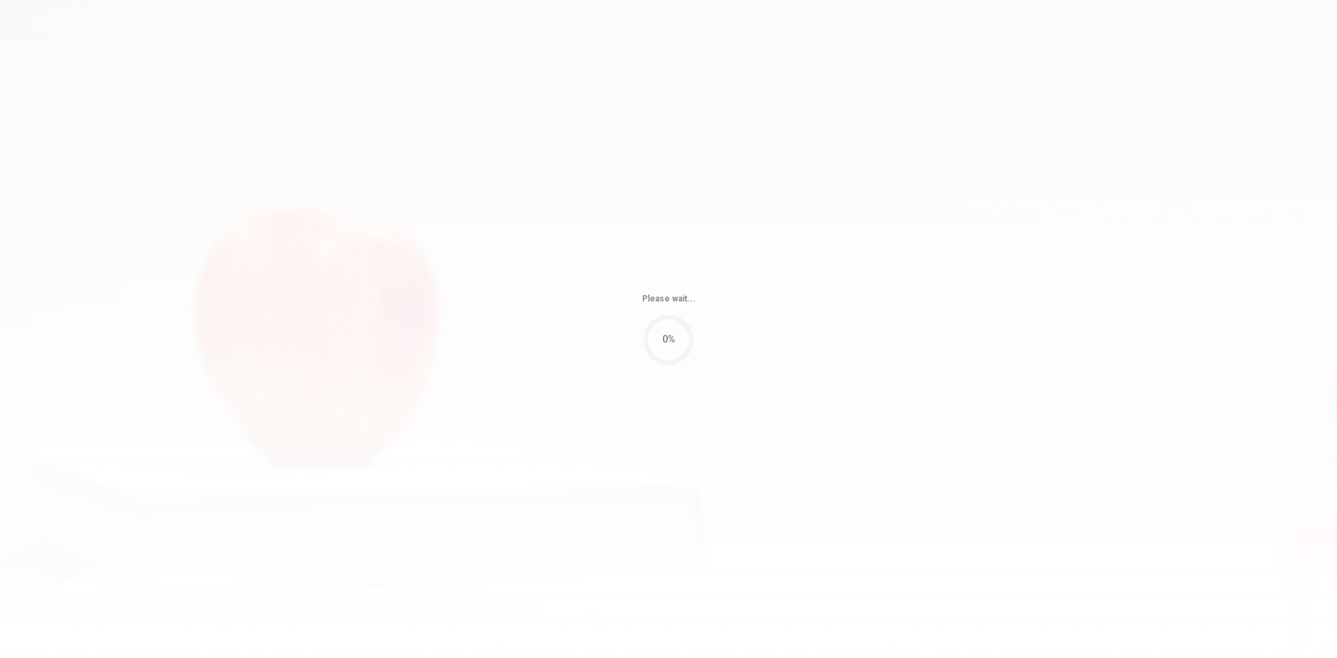
type input "3"
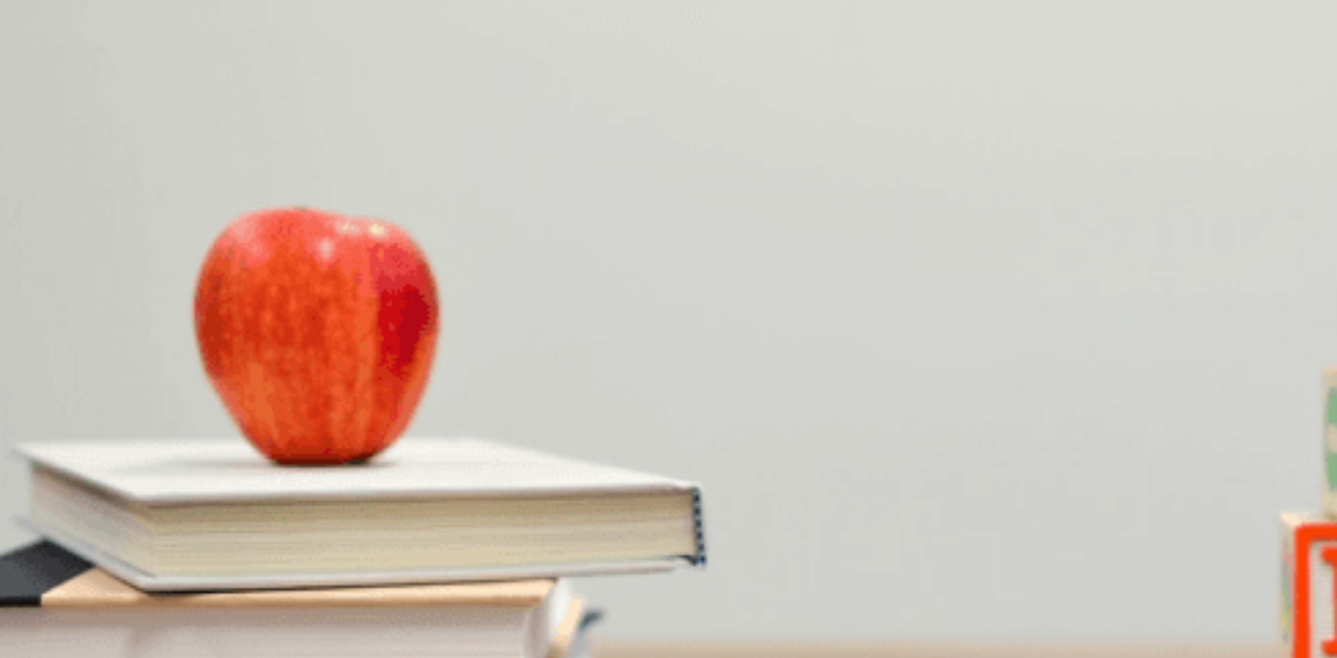
click at [246, 286] on span "He says that’s all" at bounding box center [211, 280] width 70 height 10
click at [25, 334] on span "Salad" at bounding box center [13, 339] width 24 height 10
click at [3, 213] on div "Question 6 How does the man respond when asked if he wants anything else? A He …" at bounding box center [668, 213] width 1337 height 0
click at [27, 380] on button "A Water" at bounding box center [13, 392] width 27 height 24
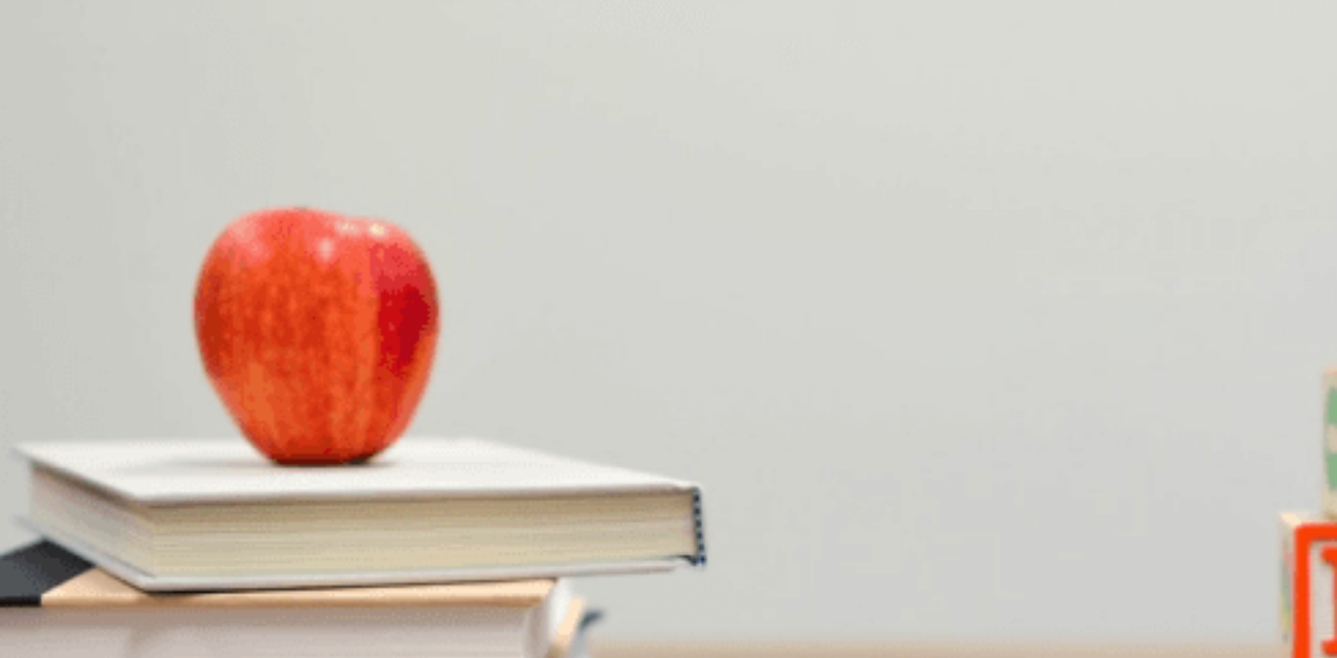
click at [98, 439] on button "A He says, 'Thanks a lot.'" at bounding box center [49, 451] width 98 height 24
click at [117, 497] on button "B A sandwich" at bounding box center [92, 509] width 49 height 24
click at [40, 72] on button "Continue" at bounding box center [20, 98] width 40 height 52
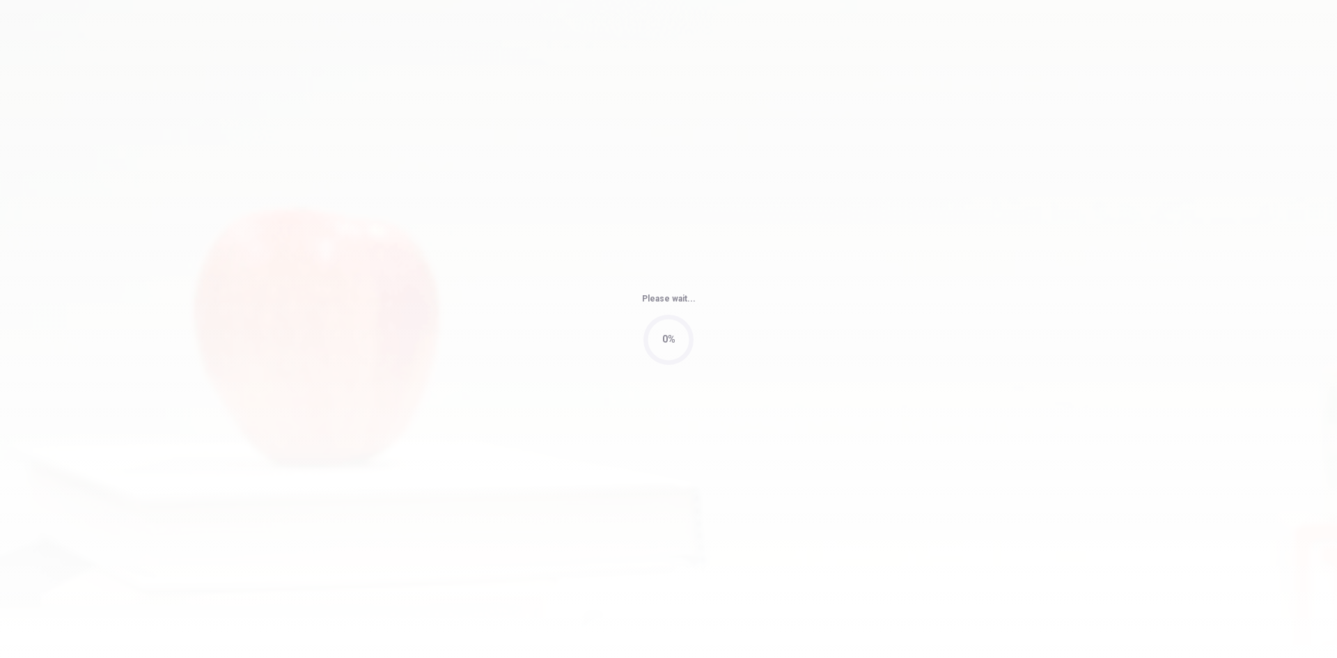
type input "4"
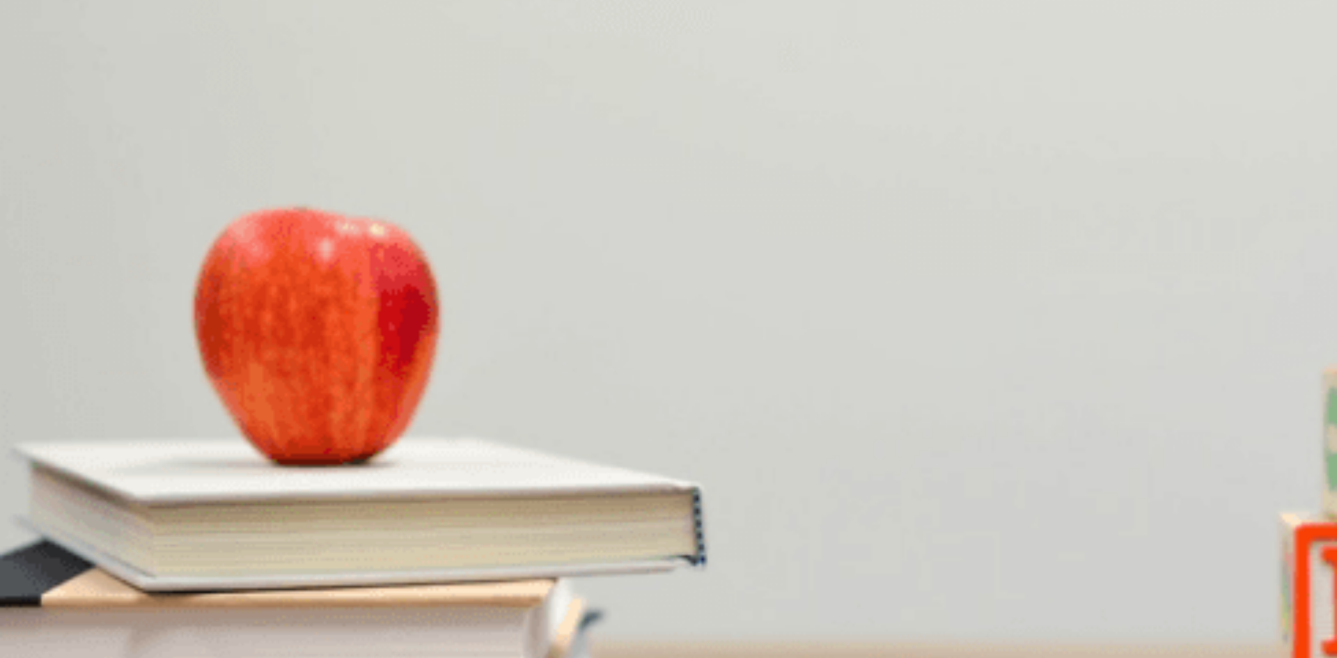
click at [102, 286] on span "Apples" at bounding box center [87, 280] width 29 height 10
click at [88, 341] on button "B Aisle four" at bounding box center [68, 334] width 42 height 24
click at [143, 392] on span "Near the apples" at bounding box center [109, 397] width 65 height 10
click at [218, 439] on button "C Only bananas" at bounding box center [188, 451] width 60 height 24
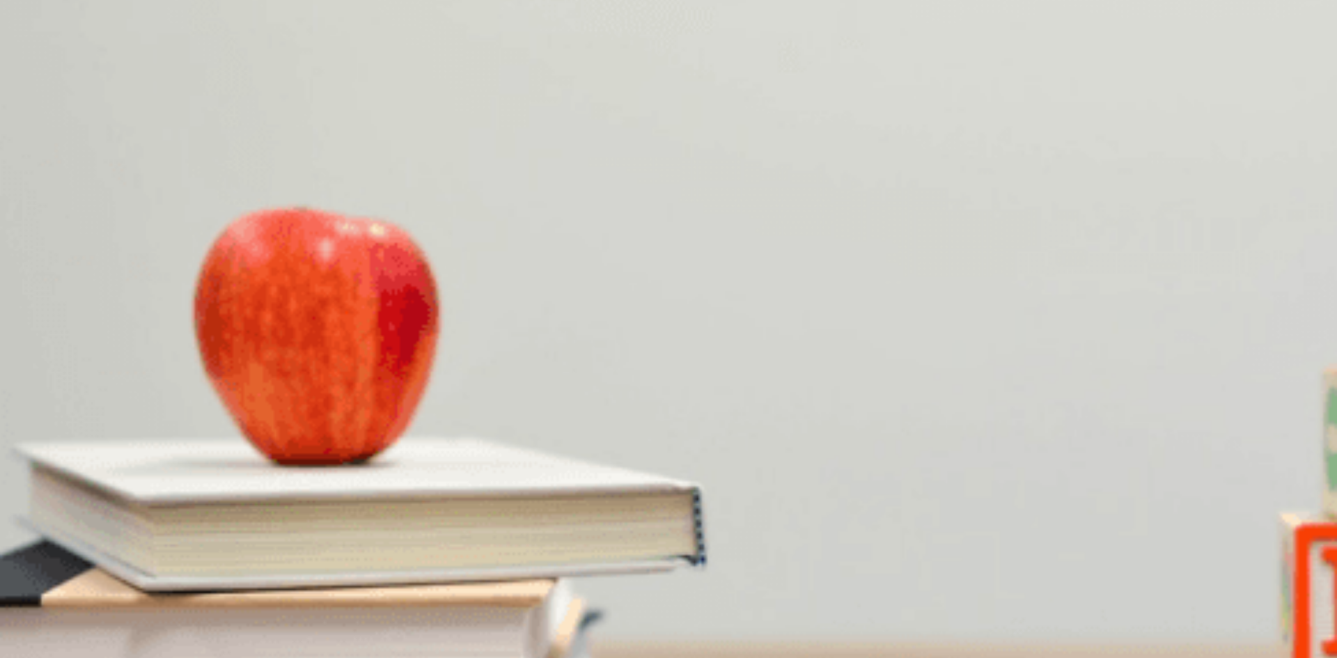
scroll to position [1299, 0]
click at [114, 509] on span "At a park" at bounding box center [95, 514] width 37 height 10
type input "30"
click at [40, 72] on button "Continue" at bounding box center [20, 98] width 40 height 52
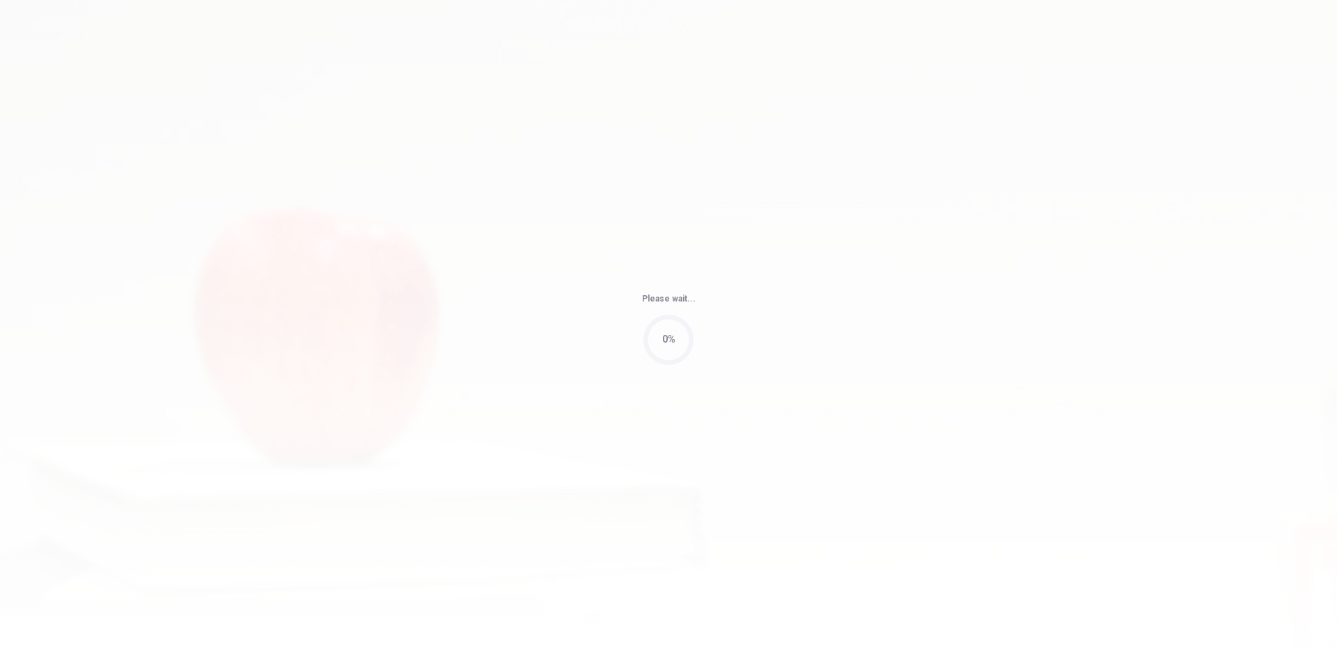
type input "93"
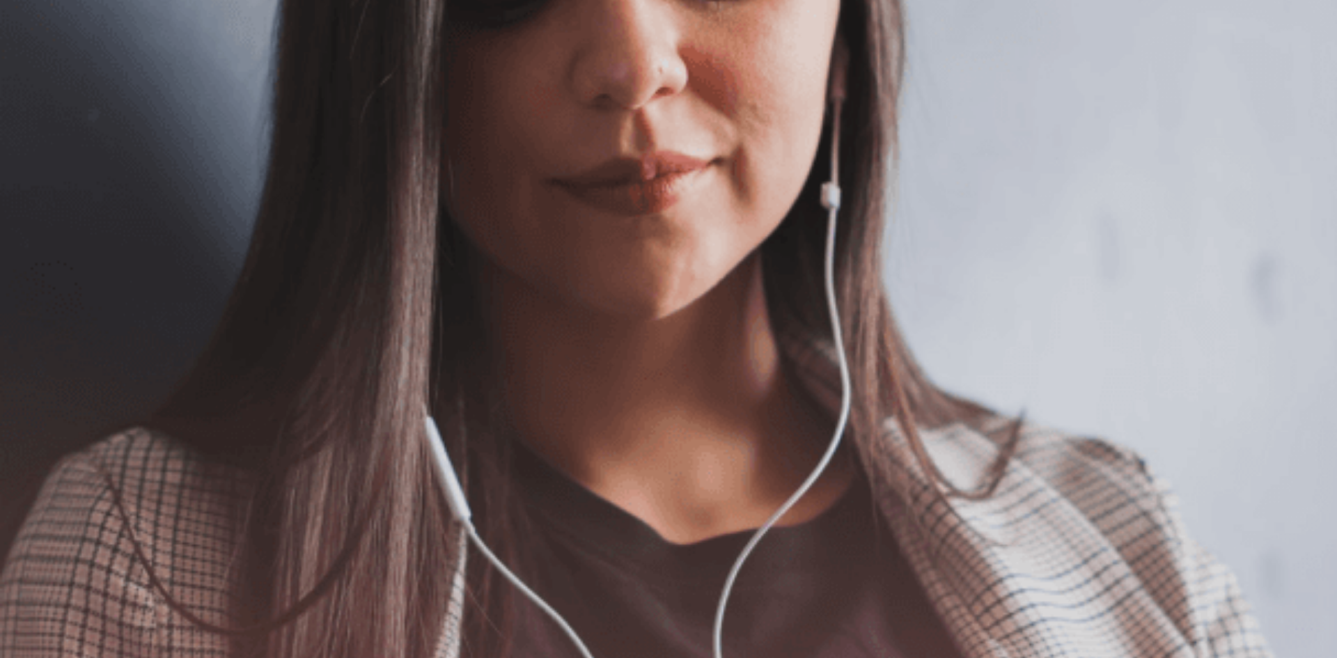
click at [40, 72] on button "Continue" at bounding box center [20, 98] width 40 height 52
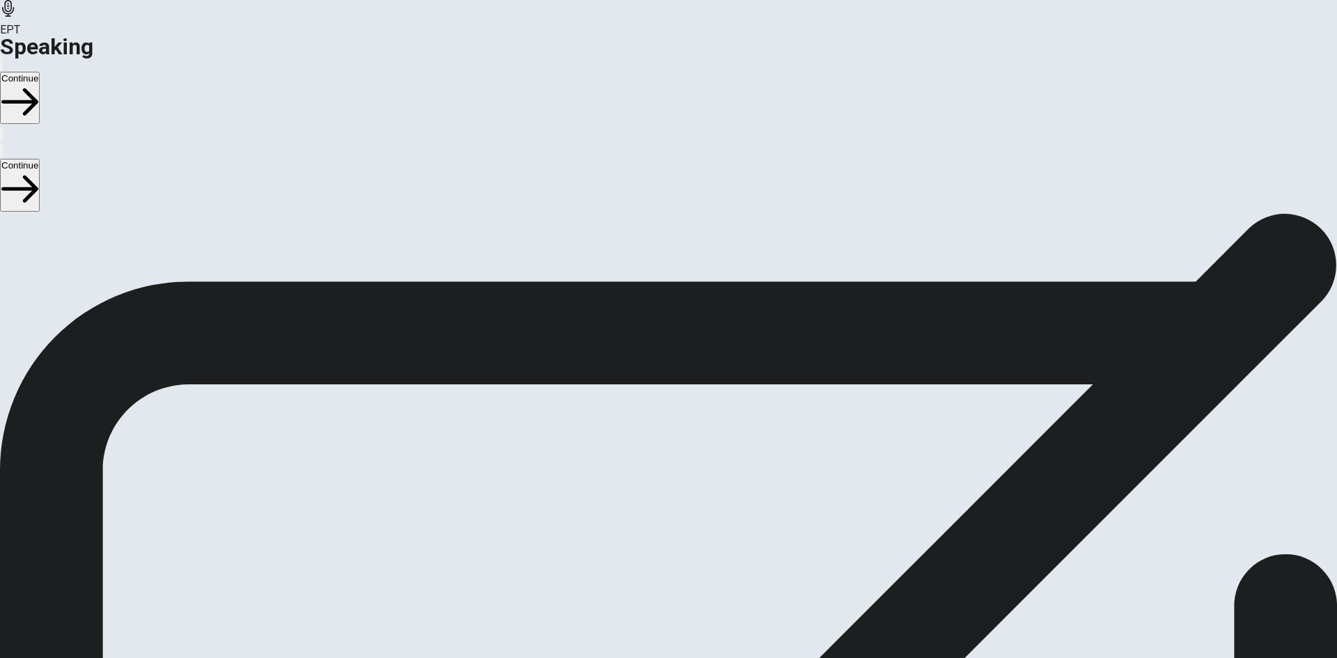
click at [40, 72] on button "Continue" at bounding box center [20, 98] width 40 height 52
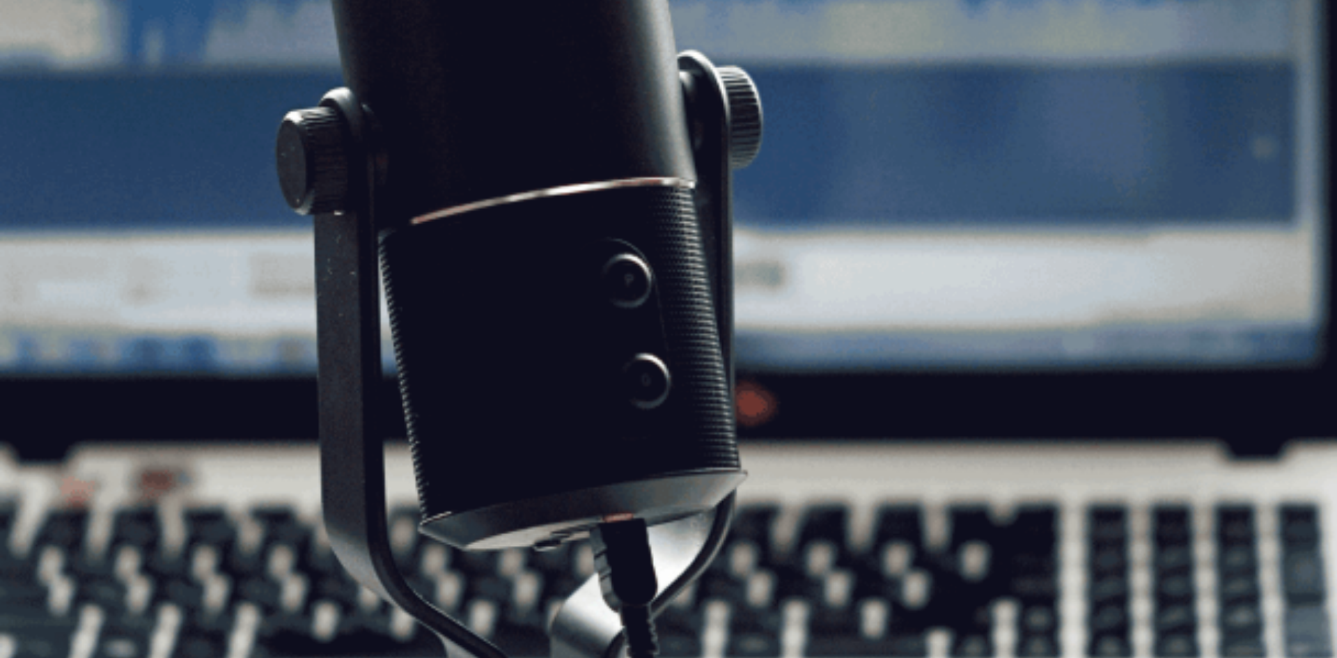
click at [40, 72] on button "Continue" at bounding box center [20, 98] width 40 height 52
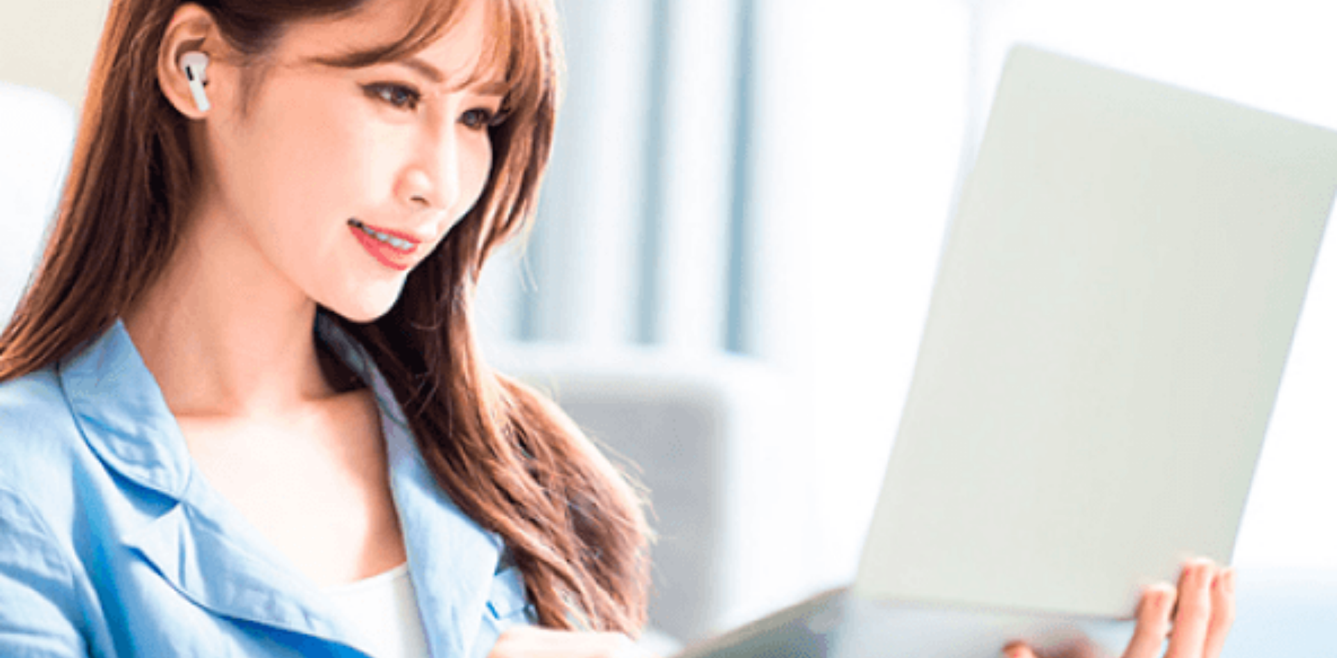
type input "0"
drag, startPoint x: 1008, startPoint y: 50, endPoint x: 937, endPoint y: 89, distance: 81.1
click at [976, 38] on span at bounding box center [976, 38] width 0 height 0
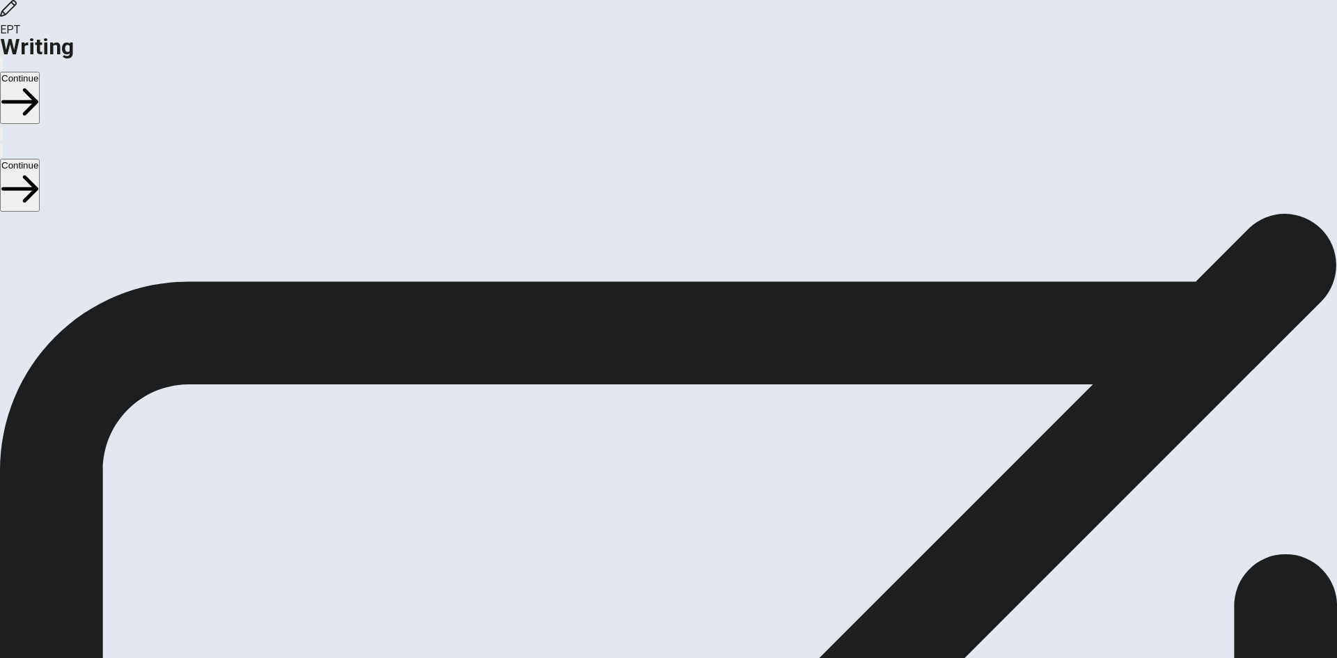
click at [40, 72] on button "Continue" at bounding box center [20, 98] width 40 height 52
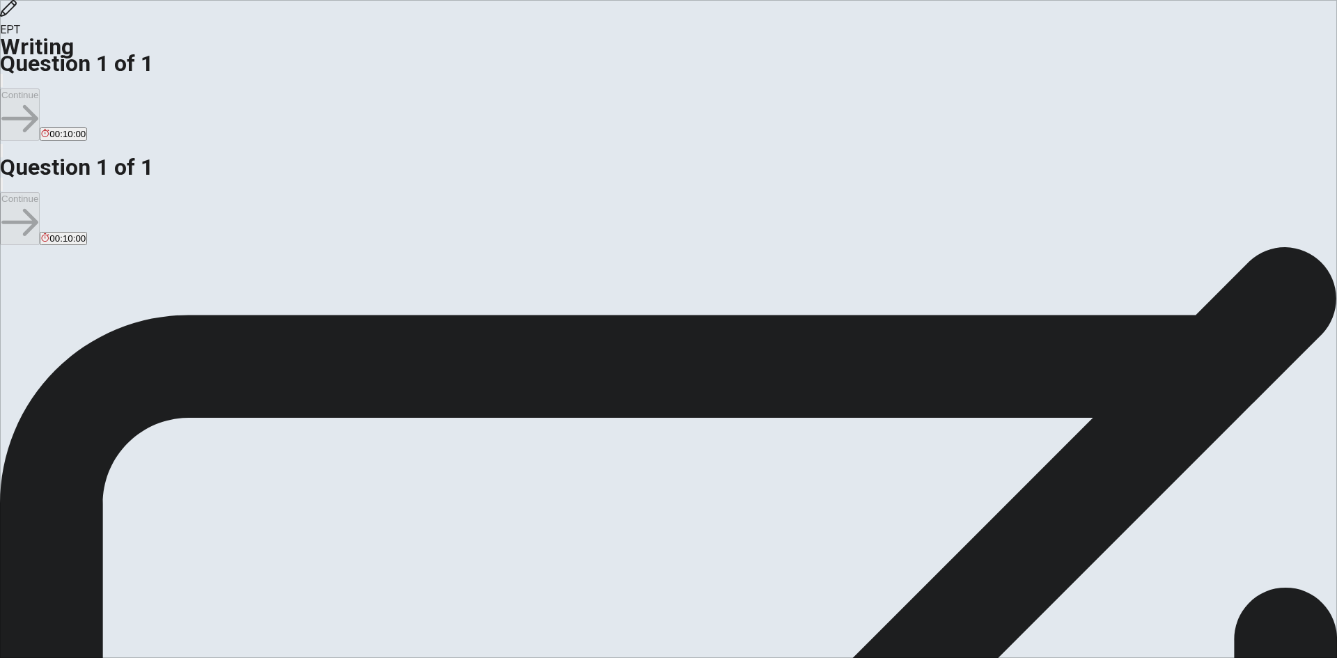
type textarea "qa"
click at [40, 88] on button "Continue" at bounding box center [20, 114] width 40 height 52
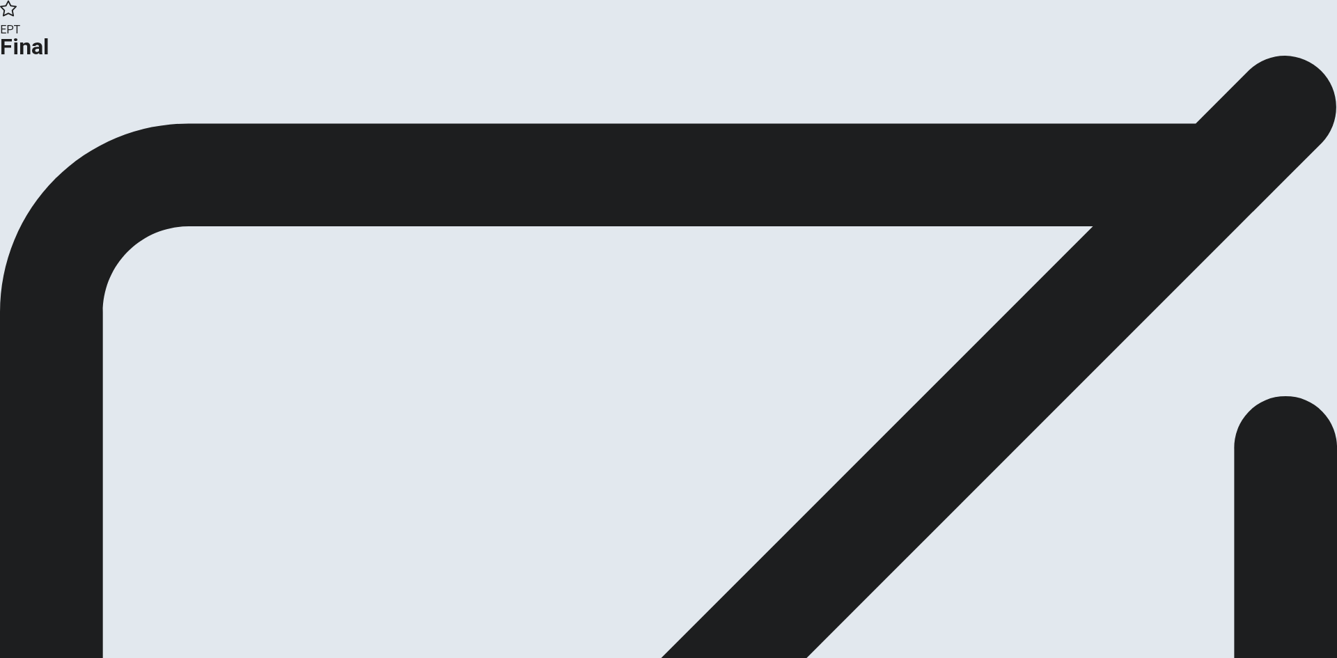
drag, startPoint x: 681, startPoint y: 326, endPoint x: 750, endPoint y: 1, distance: 332.5
click at [56, 124] on button "Continue" at bounding box center [28, 114] width 56 height 19
